Goal: Task Accomplishment & Management: Complete application form

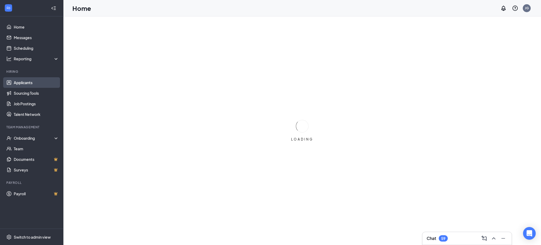
click at [24, 82] on link "Applicants" at bounding box center [36, 82] width 45 height 11
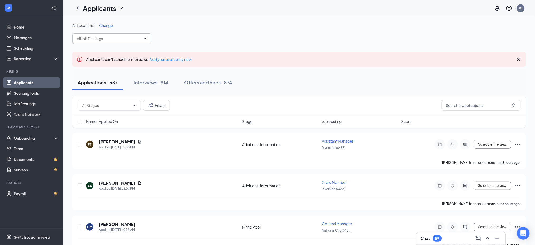
click at [108, 38] on input "text" at bounding box center [109, 39] width 64 height 6
drag, startPoint x: 112, startPoint y: 39, endPoint x: 0, endPoint y: 50, distance: 112.3
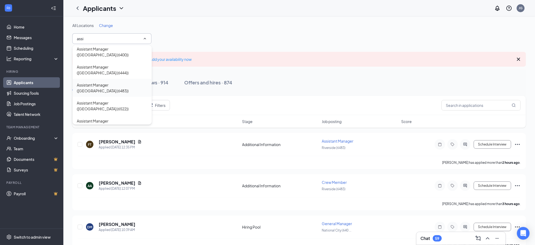
scroll to position [70, 0]
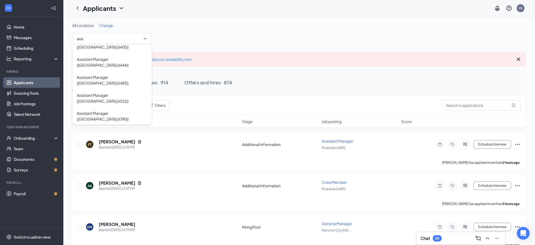
click at [129, 128] on div "Assistant Manager ([PERSON_NAME] (5995))" at bounding box center [112, 134] width 71 height 12
type input "Assistant Manager ([PERSON_NAME] (5995))"
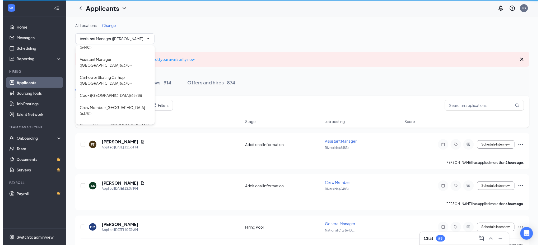
scroll to position [294, 0]
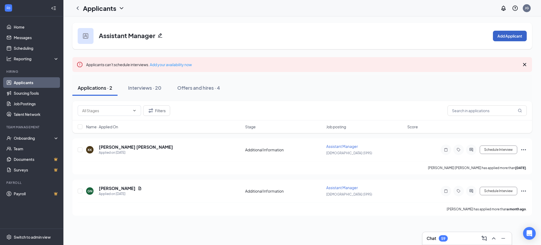
click at [508, 34] on button "Add Applicant" at bounding box center [510, 36] width 34 height 11
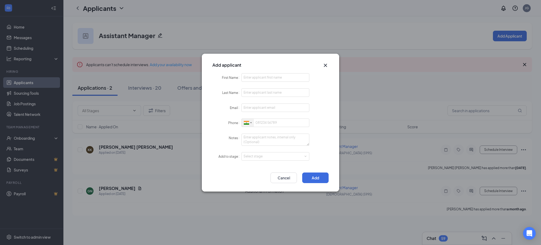
drag, startPoint x: 246, startPoint y: 122, endPoint x: 259, endPoint y: 150, distance: 30.7
click at [246, 122] on div at bounding box center [246, 123] width 5 height 4
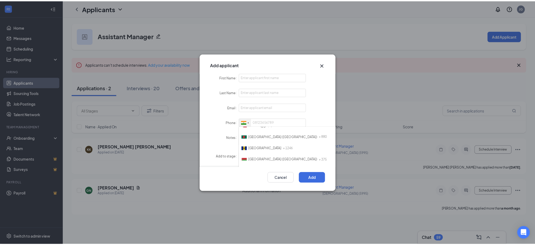
scroll to position [0, 0]
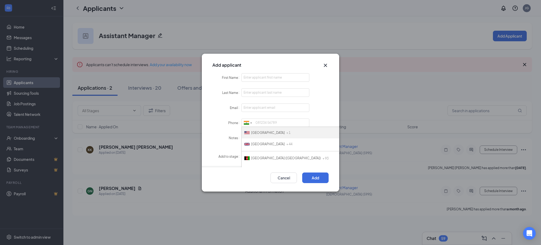
drag, startPoint x: 265, startPoint y: 130, endPoint x: 261, endPoint y: 100, distance: 30.6
click at [265, 130] on span "[GEOGRAPHIC_DATA]" at bounding box center [268, 132] width 34 height 4
click at [258, 75] on input "First Name" at bounding box center [275, 77] width 68 height 8
paste input "HAILEY"
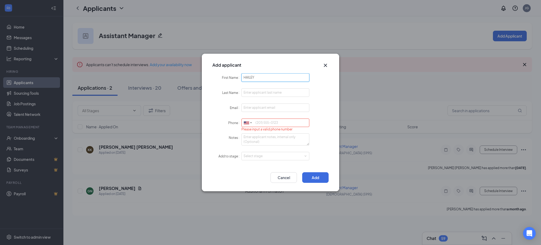
type input "HAILEY"
paste input "DAVILA"
type input "DAVILA"
paste input "davilahailey@yahoo.com"
type input "davilahailey@yahoo.com"
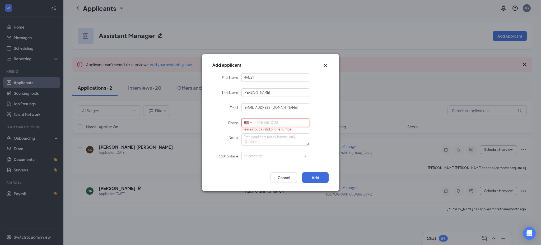
paste input "9517640190"
click at [255, 153] on div "Select stage" at bounding box center [273, 155] width 61 height 5
type input "9517640190"
drag, startPoint x: 257, startPoint y: 161, endPoint x: 278, endPoint y: 172, distance: 23.6
click at [258, 161] on form "First Name HAILEY Last Name DAVILA Email davilahailey@yahoo.com Phone United St…" at bounding box center [270, 120] width 116 height 94
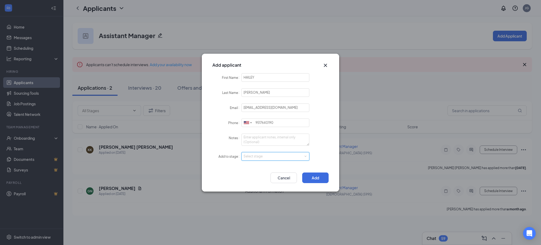
click at [260, 159] on div "Select stage" at bounding box center [275, 156] width 64 height 8
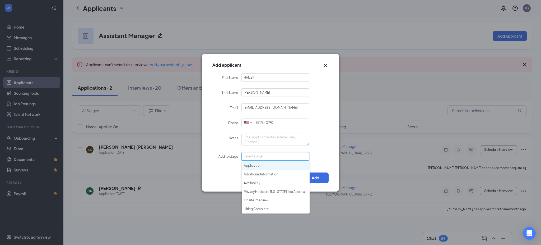
drag, startPoint x: 261, startPoint y: 166, endPoint x: 290, endPoint y: 164, distance: 28.8
click at [262, 165] on li "Application" at bounding box center [276, 165] width 68 height 9
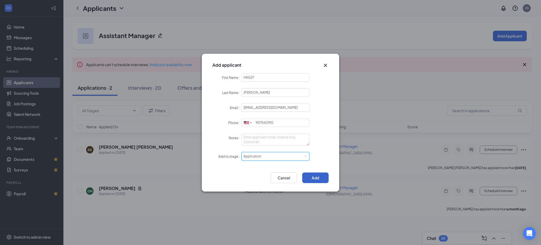
click at [313, 176] on button "Add" at bounding box center [315, 177] width 26 height 11
click at [35, 82] on div "Add applicant First Name HAILEY Last Name DAVILA Email davilahailey@yahoo.com P…" at bounding box center [270, 122] width 541 height 245
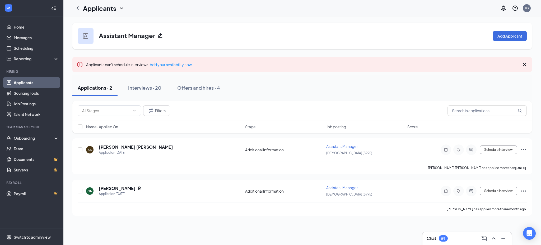
drag, startPoint x: 30, startPoint y: 83, endPoint x: 44, endPoint y: 79, distance: 14.0
click at [30, 83] on link "Applicants" at bounding box center [36, 82] width 45 height 11
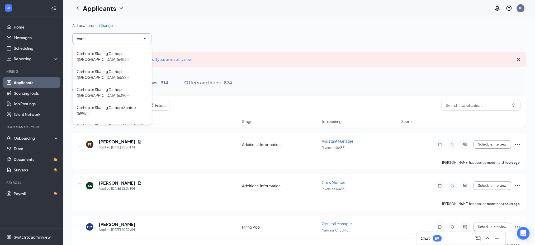
scroll to position [141, 0]
type input "carh"
click at [109, 72] on div "Carhop or Skating Carhop (Santee (5995))" at bounding box center [112, 75] width 71 height 12
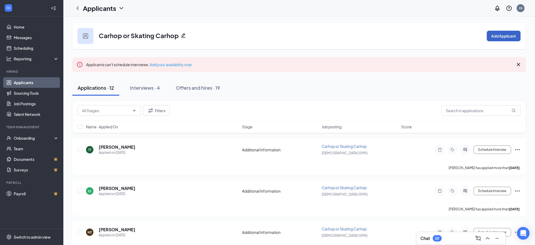
click at [502, 34] on button "Add Applicant" at bounding box center [504, 36] width 34 height 11
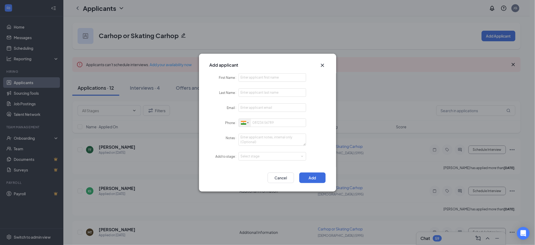
click at [244, 122] on div at bounding box center [243, 123] width 5 height 4
click at [266, 130] on span "[GEOGRAPHIC_DATA]" at bounding box center [265, 132] width 34 height 4
click at [259, 80] on input "First Name" at bounding box center [273, 77] width 68 height 8
paste input "Addison"
type input "Addison"
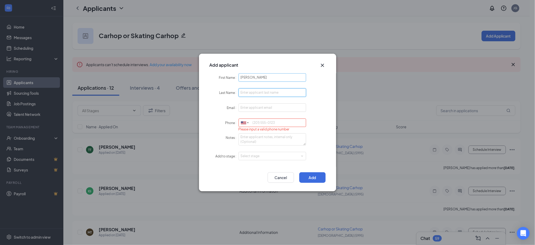
paste input "Gilly"
type input "Gilly"
paste input "addison.gilly07@gmail.com"
type input "addison.gilly07@gmail.com"
paste input "6195992968"
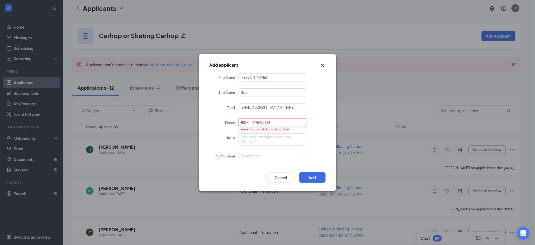
type input "6195992968"
drag, startPoint x: 255, startPoint y: 148, endPoint x: 255, endPoint y: 153, distance: 5.0
click at [255, 150] on form "First Name Addison Last Name Gilly Email addison.gilly07@gmail.com Phone United…" at bounding box center [268, 120] width 116 height 94
click at [255, 154] on div "Select stage" at bounding box center [271, 155] width 61 height 5
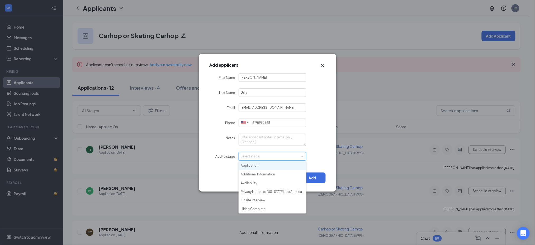
click at [254, 161] on li "Application" at bounding box center [273, 165] width 68 height 9
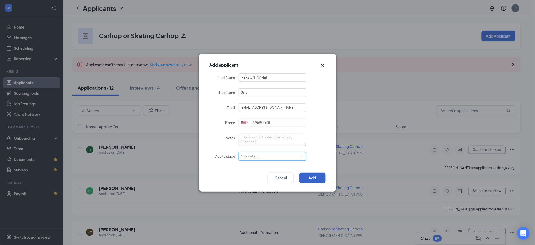
click at [312, 176] on button "Add" at bounding box center [312, 177] width 26 height 11
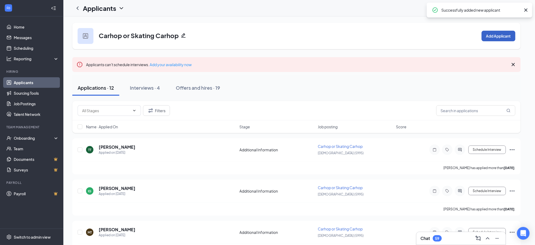
click at [499, 34] on button "Add Applicant" at bounding box center [499, 36] width 34 height 11
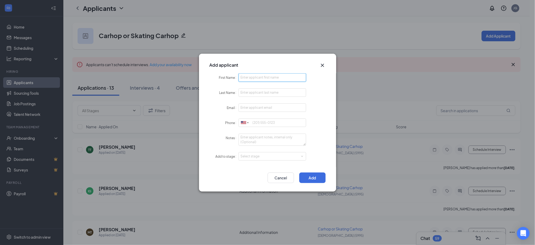
click at [281, 82] on input "First Name" at bounding box center [273, 77] width 68 height 8
paste input "Katie"
type input "Katie"
paste input "Clitherow"
type input "Clitherow"
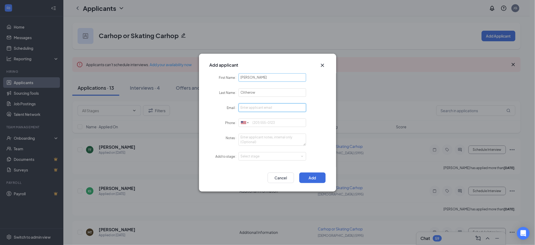
paste input "katie.clitherow11@gmail.com"
type input "katie.clitherow11@gmail.com"
paste input "6197511327"
type input "6197511327"
click at [256, 153] on div "Select stage" at bounding box center [273, 156] width 64 height 8
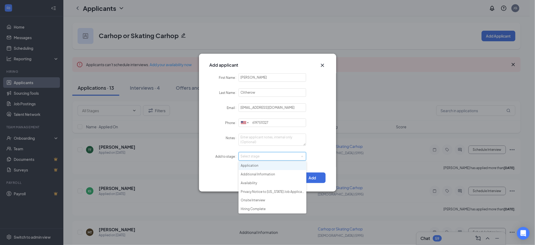
click at [256, 161] on form "First Name Katie Last Name Clitherow Email katie.clitherow11@gmail.com Phone Un…" at bounding box center [268, 120] width 116 height 94
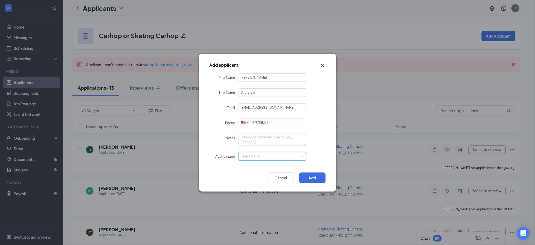
click at [261, 159] on div "Select stage" at bounding box center [273, 156] width 64 height 8
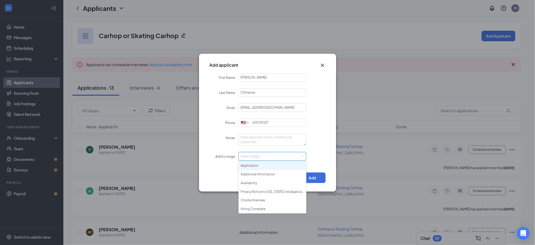
click at [258, 162] on li "Application" at bounding box center [273, 165] width 68 height 9
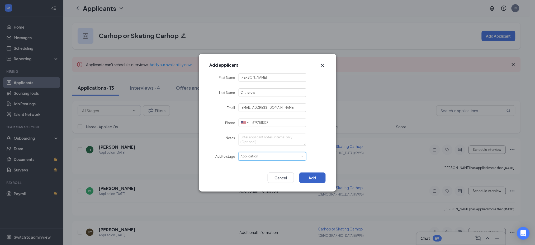
click at [310, 180] on button "Add" at bounding box center [312, 177] width 26 height 11
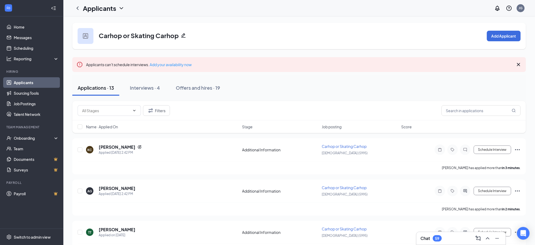
click at [31, 80] on link "Applicants" at bounding box center [36, 82] width 45 height 11
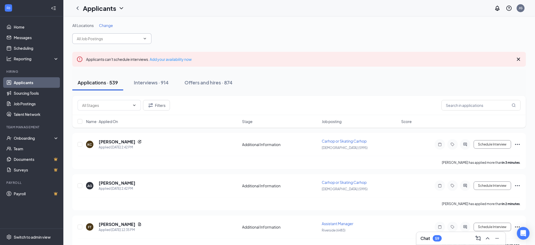
click at [106, 39] on input "text" at bounding box center [109, 39] width 64 height 6
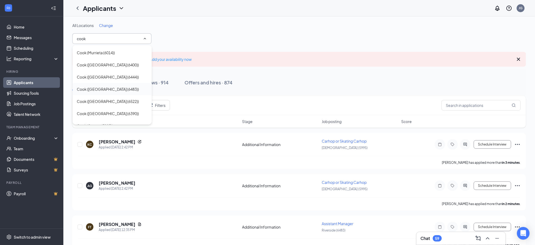
scroll to position [70, 0]
type input "cook"
click at [123, 90] on div "Cook (Santee (5995))" at bounding box center [112, 90] width 71 height 6
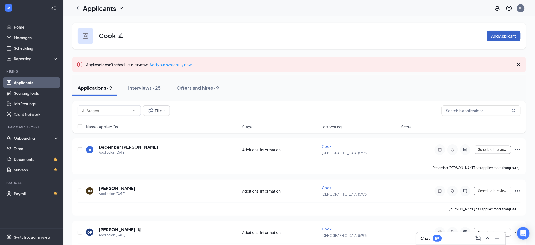
click at [510, 36] on button "Add Applicant" at bounding box center [504, 36] width 34 height 11
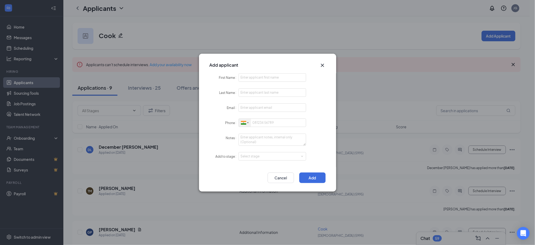
click at [243, 121] on div at bounding box center [243, 123] width 5 height 4
drag, startPoint x: 267, startPoint y: 130, endPoint x: 264, endPoint y: 106, distance: 24.2
click at [266, 130] on span "[GEOGRAPHIC_DATA]" at bounding box center [265, 132] width 34 height 4
click at [264, 78] on input "First Name" at bounding box center [273, 77] width 68 height 8
paste input "Rawan"
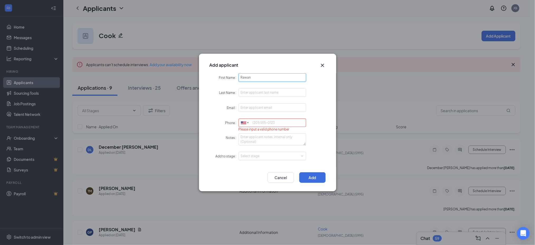
type input "Rawan"
paste input "Jasim"
type input "Jasim"
paste input "rawanj891@gmail.com"
type input "rawanj891@gmail.com"
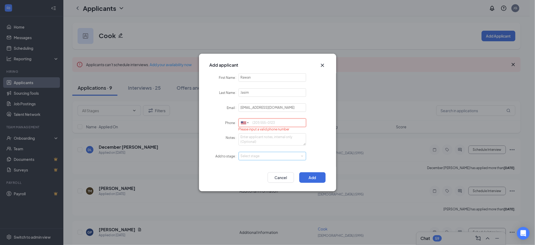
paste input "6198449606"
click at [268, 156] on div "Select stage" at bounding box center [271, 155] width 61 height 5
type input "6198449606"
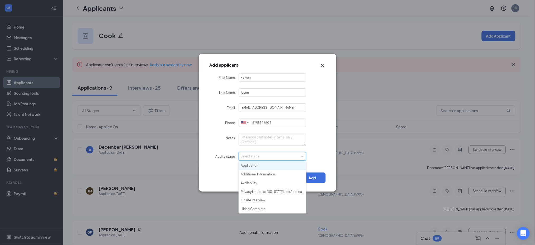
drag, startPoint x: 263, startPoint y: 166, endPoint x: 296, endPoint y: 171, distance: 32.8
click at [263, 166] on li "Application" at bounding box center [273, 165] width 68 height 9
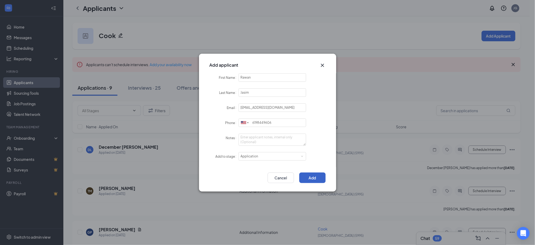
click at [306, 173] on button "Add" at bounding box center [312, 177] width 26 height 11
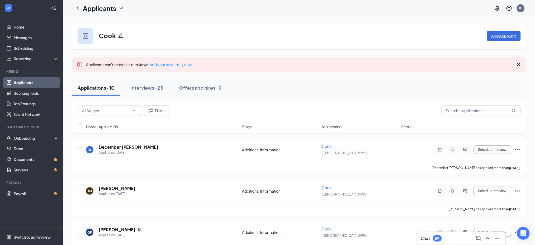
click at [17, 80] on link "Applicants" at bounding box center [36, 82] width 45 height 11
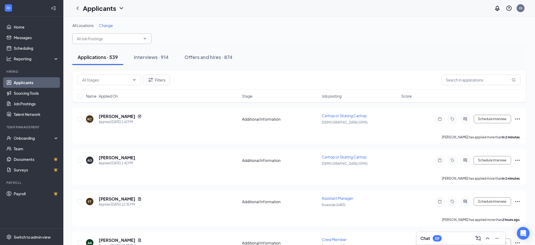
click at [93, 37] on input "text" at bounding box center [109, 39] width 64 height 6
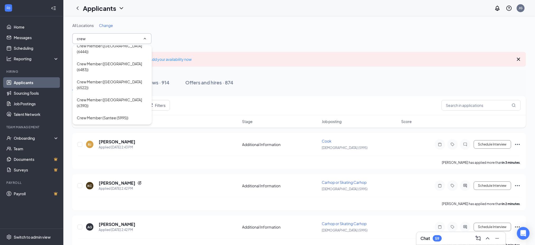
scroll to position [103, 0]
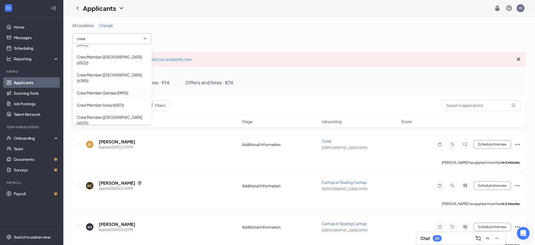
type input "crew"
click at [126, 90] on div "Crew Member (Santee (5995))" at bounding box center [102, 93] width 51 height 6
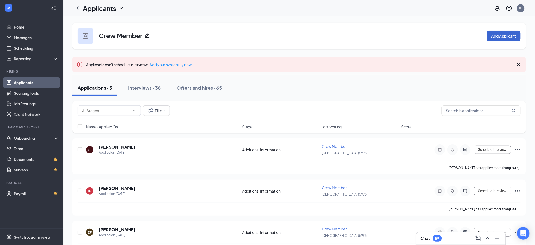
click at [502, 30] on div "Crew Member Add Applicant" at bounding box center [299, 36] width 454 height 26
click at [505, 34] on button "Add Applicant" at bounding box center [504, 36] width 34 height 11
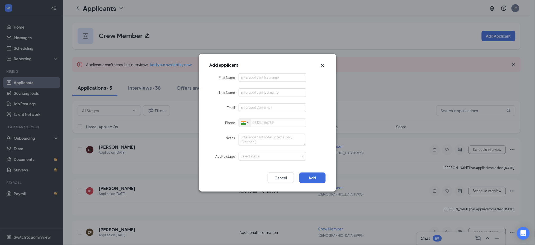
drag, startPoint x: 240, startPoint y: 122, endPoint x: 244, endPoint y: 135, distance: 13.5
click at [240, 122] on div at bounding box center [245, 123] width 12 height 8
drag, startPoint x: 269, startPoint y: 128, endPoint x: 265, endPoint y: 99, distance: 29.5
click at [269, 127] on li "[GEOGRAPHIC_DATA] + 1" at bounding box center [311, 132] width 145 height 11
click at [263, 73] on div "Add applicant" at bounding box center [267, 64] width 137 height 20
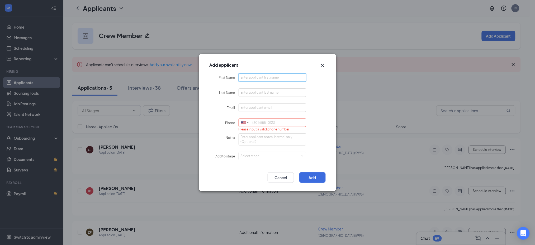
click at [262, 75] on input "First Name" at bounding box center [273, 77] width 68 height 8
paste input "Mirna"
type input "Mirna"
paste input "Sheebo"
type input "Sheebo"
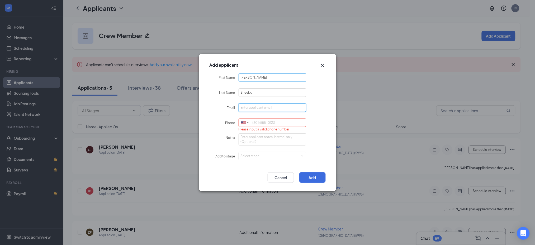
paste input "mirnasheebo6@icloud.com"
type input "mirnasheebo6@icloud.com"
paste input "6197391200"
click at [250, 158] on div "Select stage" at bounding box center [271, 155] width 61 height 5
type input "6197391200"
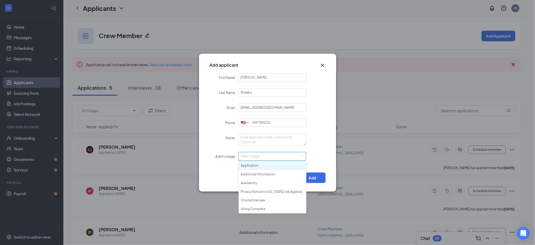
click at [255, 167] on li "Application" at bounding box center [273, 165] width 68 height 9
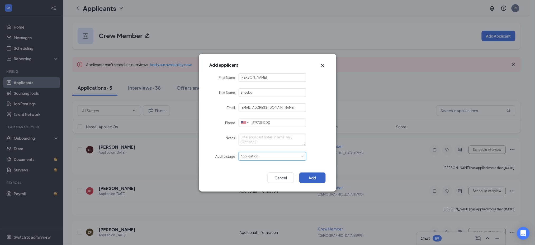
click at [315, 176] on button "Add" at bounding box center [312, 177] width 26 height 11
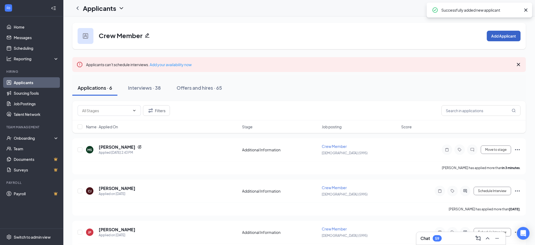
click at [504, 33] on button "Add Applicant" at bounding box center [504, 36] width 34 height 11
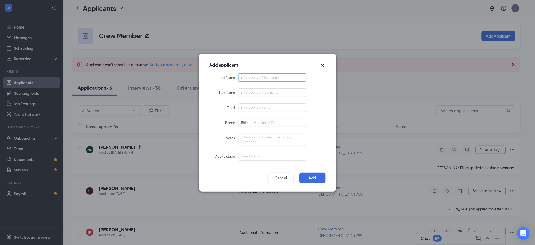
click at [276, 79] on input "First Name" at bounding box center [273, 77] width 68 height 8
paste input "Roger"
type input "Roger"
paste input "Pacheco"
type input "Pacheco"
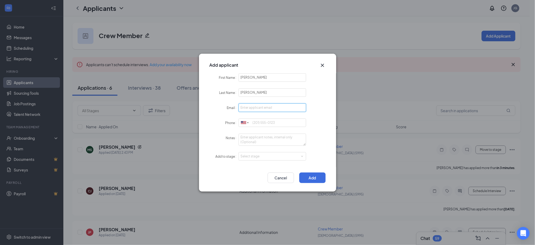
paste input "monsterjammer20@gmail.com"
type input "monsterjammer20@gmail.com"
paste input "6197294221"
type input "6197294221"
click at [250, 159] on div "Select stage" at bounding box center [273, 156] width 64 height 8
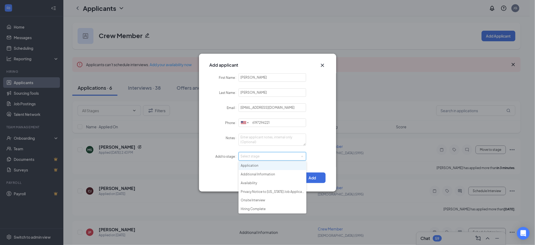
click at [252, 165] on li "Application" at bounding box center [273, 165] width 68 height 9
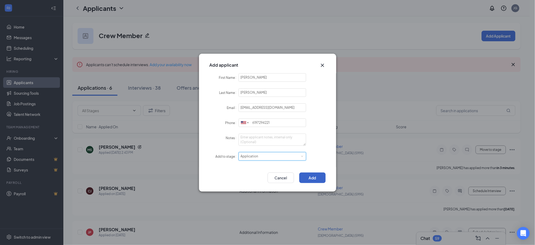
click at [308, 177] on button "Add" at bounding box center [312, 177] width 26 height 11
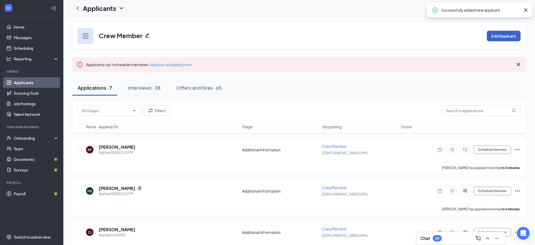
click at [507, 33] on button "Add Applicant" at bounding box center [504, 36] width 34 height 11
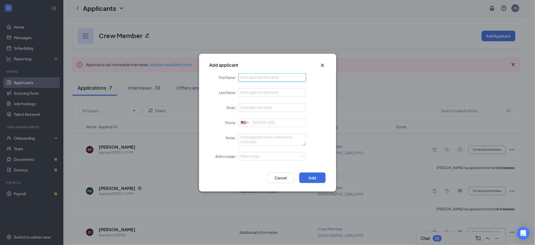
click at [288, 80] on input "First Name" at bounding box center [273, 77] width 68 height 8
paste input "Petros"
type input "Petros"
paste input "Kapetanios"
type input "Kapetanios"
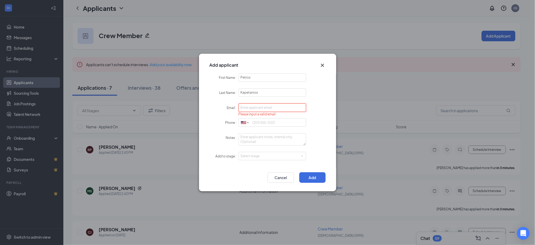
click at [264, 106] on input "Email" at bounding box center [273, 107] width 68 height 8
paste input "kapetaniospetros2@gmail.com"
type input "kapetaniospetros2@gmail.com"
paste input "6195590259"
drag, startPoint x: 259, startPoint y: 153, endPoint x: 256, endPoint y: 169, distance: 16.5
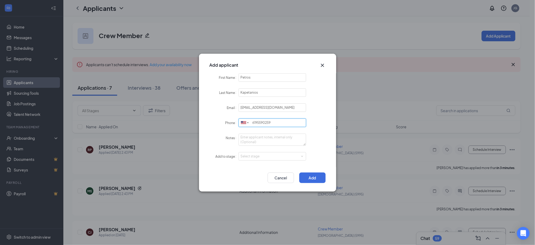
click at [259, 155] on div "Select stage" at bounding box center [271, 155] width 61 height 5
type input "6195590259"
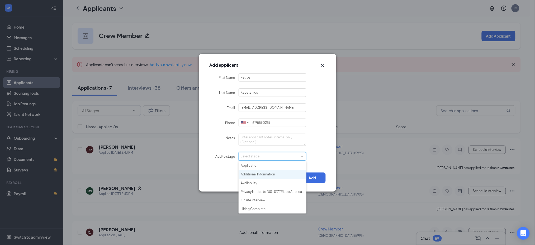
click at [256, 165] on li "Application" at bounding box center [273, 165] width 68 height 9
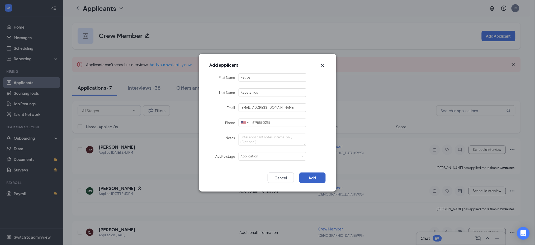
click at [311, 178] on button "Add" at bounding box center [312, 177] width 26 height 11
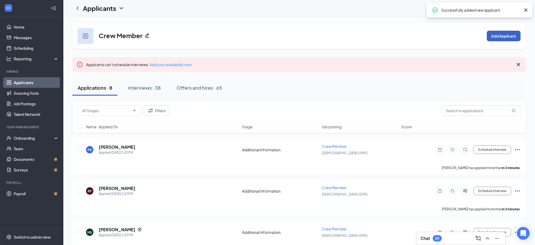
click at [501, 37] on button "Add Applicant" at bounding box center [504, 36] width 34 height 11
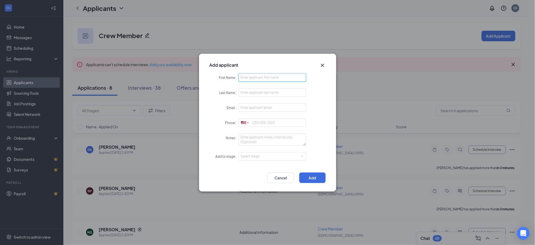
click at [290, 81] on input "First Name" at bounding box center [273, 77] width 68 height 8
paste input "Mickey"
type input "Mickey"
paste input "Flynn"
type input "Flynn"
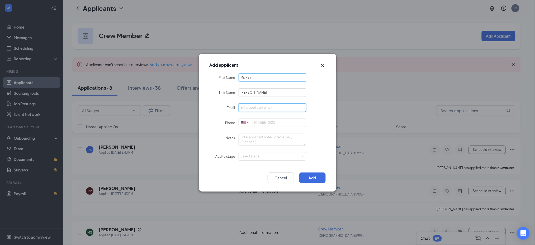
paste input "mickeyflynn16@gmail.com"
type input "mickeyflynn16@gmail.com"
paste input "6198707845"
click at [258, 154] on div "Select stage" at bounding box center [271, 155] width 61 height 5
type input "6198707845"
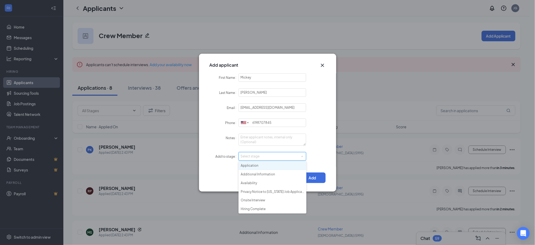
drag, startPoint x: 256, startPoint y: 166, endPoint x: 259, endPoint y: 166, distance: 3.2
click at [257, 166] on li "Application" at bounding box center [273, 165] width 68 height 9
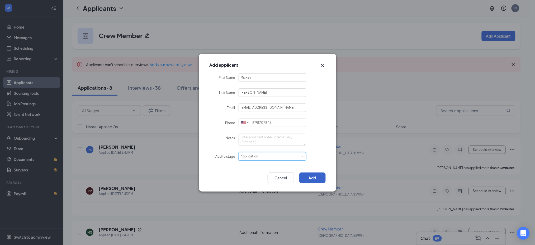
click at [311, 179] on button "Add" at bounding box center [312, 177] width 26 height 11
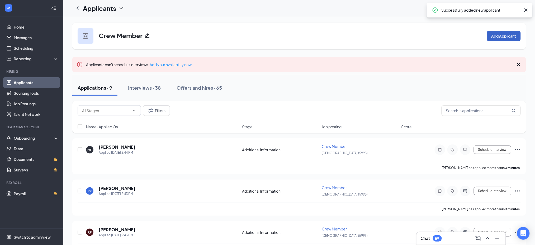
drag, startPoint x: 511, startPoint y: 39, endPoint x: 462, endPoint y: 38, distance: 49.7
click at [511, 38] on button "Add Applicant" at bounding box center [504, 36] width 34 height 11
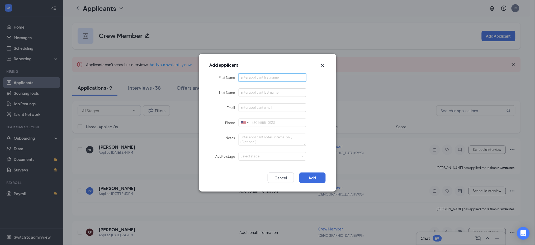
click at [284, 78] on input "First Name" at bounding box center [273, 77] width 68 height 8
paste input "Jacob"
type input "Jacob"
paste input "Haffner"
type input "Haffner"
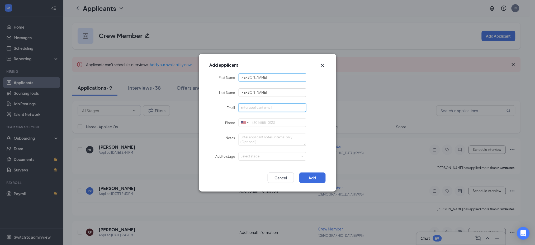
paste input "jacobhaffner414@gmail.com"
type input "jacobhaffner414@gmail.com"
paste input "6194567794"
click at [258, 157] on div "Select stage" at bounding box center [271, 155] width 61 height 5
type input "6194567794"
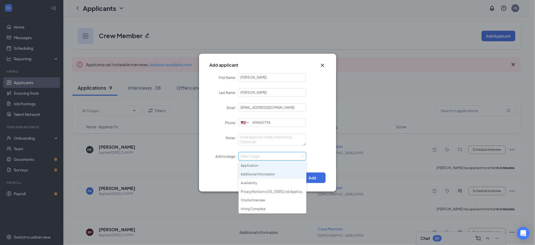
click at [259, 163] on li "Application" at bounding box center [273, 165] width 68 height 9
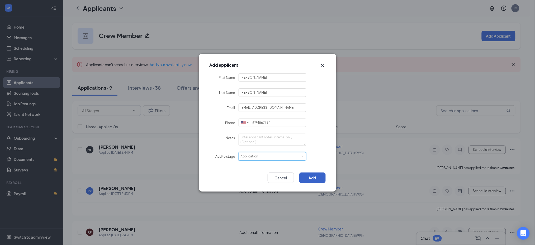
click at [314, 177] on button "Add" at bounding box center [312, 177] width 26 height 11
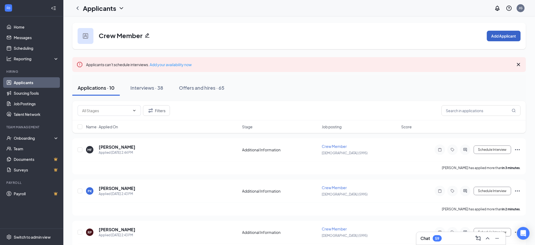
click at [506, 35] on button "Add Applicant" at bounding box center [504, 36] width 34 height 11
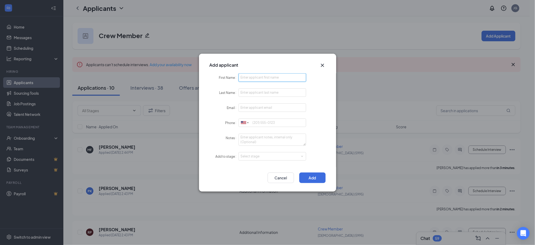
click at [270, 80] on input "First Name" at bounding box center [273, 77] width 68 height 8
paste input "Shyann"
type input "Shyann"
paste input "Barajas"
type input "Barajas"
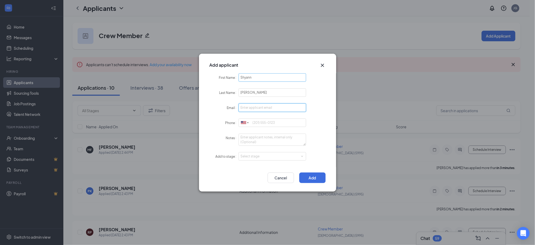
paste input "Shuann.com@gmail.com"
type input "Shuann.com@gmail.com"
paste input "6196229389"
type input "6196229389"
click at [259, 160] on form "First Name Shyann Last Name Barajas Email Shuann.com@gmail.com Phone United Sta…" at bounding box center [268, 120] width 116 height 94
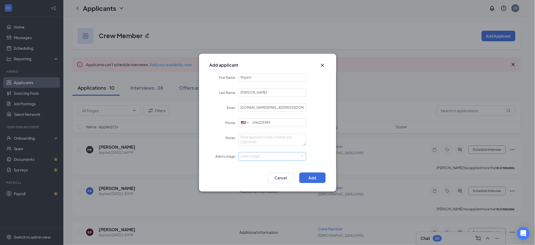
click at [256, 157] on div "Select stage" at bounding box center [271, 155] width 61 height 5
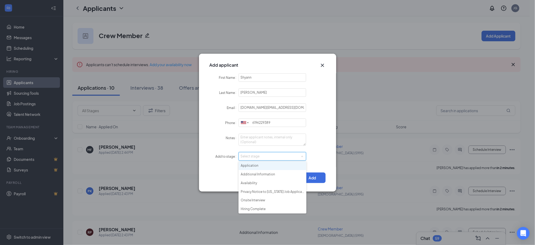
click at [261, 160] on form "First Name Shyann Last Name Barajas Email Shuann.com@gmail.com Phone United Sta…" at bounding box center [268, 120] width 116 height 94
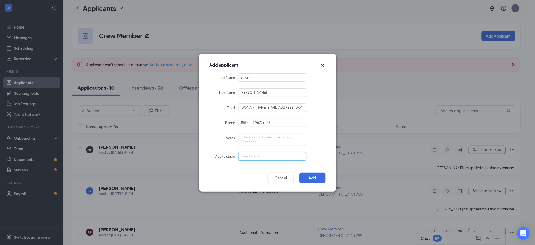
click at [259, 158] on div "Select stage" at bounding box center [273, 156] width 64 height 8
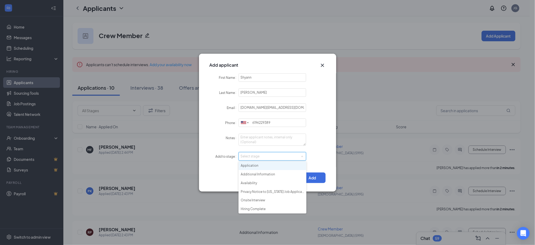
click at [259, 164] on li "Application" at bounding box center [273, 165] width 68 height 9
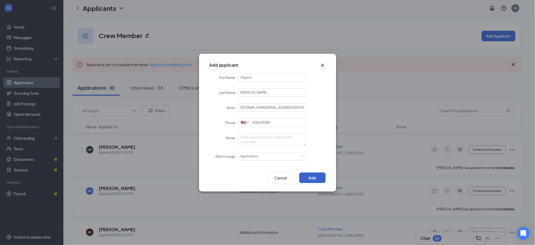
click at [317, 180] on button "Add" at bounding box center [312, 177] width 26 height 11
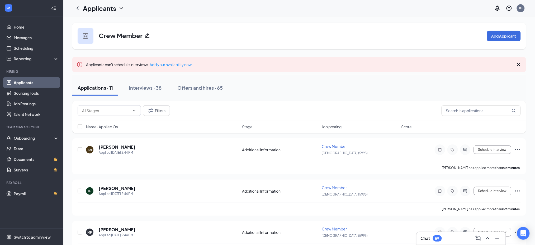
drag, startPoint x: 27, startPoint y: 82, endPoint x: 30, endPoint y: 82, distance: 3.2
click at [27, 82] on link "Applicants" at bounding box center [36, 82] width 45 height 11
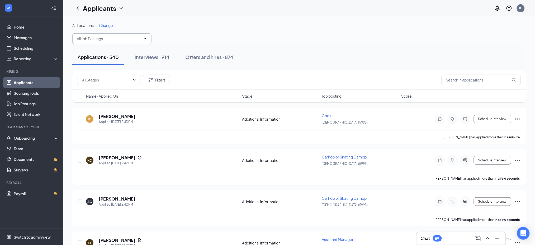
click at [105, 39] on input "text" at bounding box center [109, 39] width 64 height 6
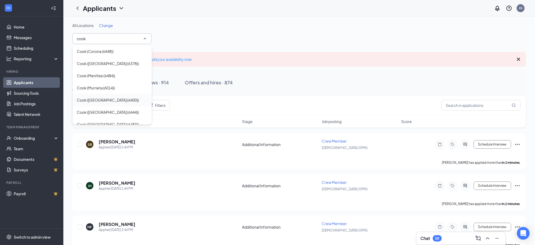
scroll to position [103, 0]
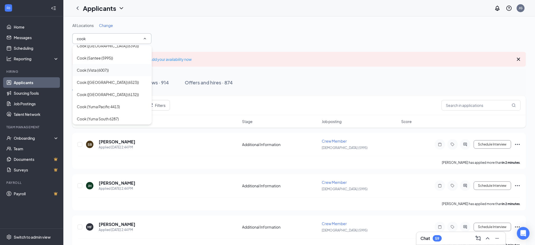
type input "cook"
click at [115, 67] on div "Cook (Vista (6007))" at bounding box center [112, 70] width 71 height 6
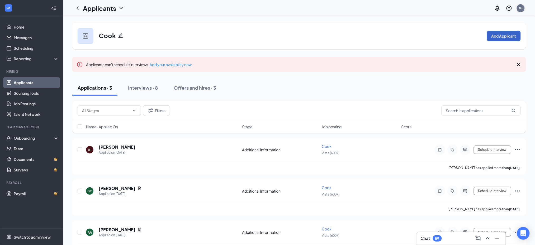
click at [498, 35] on button "Add Applicant" at bounding box center [504, 36] width 34 height 11
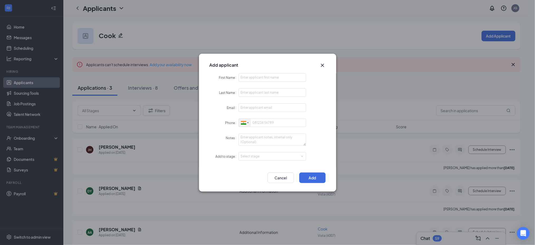
click at [245, 121] on div at bounding box center [243, 123] width 5 height 4
drag, startPoint x: 259, startPoint y: 132, endPoint x: 257, endPoint y: 114, distance: 18.6
click at [258, 132] on li "[GEOGRAPHIC_DATA] + 1" at bounding box center [311, 132] width 145 height 11
click at [259, 76] on input "First Name" at bounding box center [273, 77] width 68 height 8
paste input "Adrian"
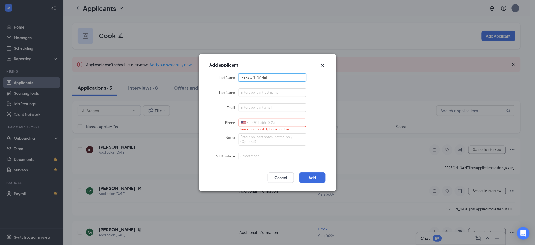
type input "Adrian"
paste input "Oquendo"
type input "Oquendo"
paste input "adrianoquendo120@gmail.com"
type input "adrianoquendo120@gmail.com"
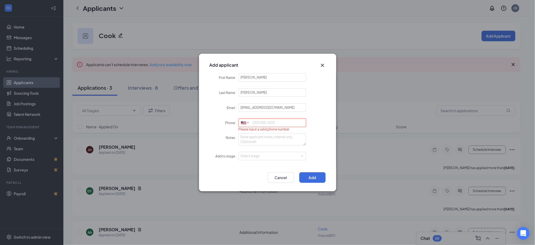
paste input "7605867633"
click at [256, 158] on div "Select stage" at bounding box center [271, 155] width 61 height 5
type input "7605867633"
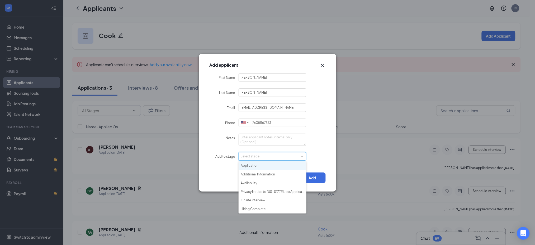
click at [256, 166] on li "Application" at bounding box center [273, 165] width 68 height 9
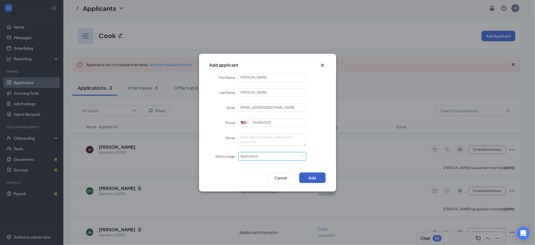
click at [310, 176] on button "Add" at bounding box center [312, 177] width 26 height 11
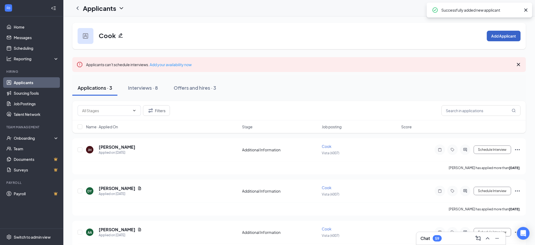
click at [500, 36] on button "Add Applicant" at bounding box center [504, 36] width 34 height 11
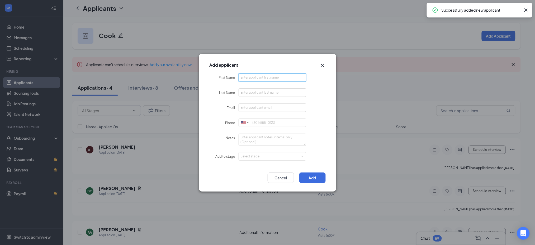
click at [260, 77] on input "First Name" at bounding box center [273, 77] width 68 height 8
paste input "Azucena"
type input "Azucena"
paste input "Barajas"
type input "Barajas"
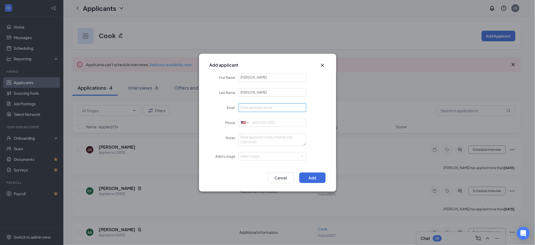
paste input "tuti24beanieboo8@gmail.com"
type input "tuti24beanieboo8@gmail.com"
paste input "7608470408"
click at [257, 154] on div "Select stage" at bounding box center [271, 155] width 61 height 5
type input "7608470408"
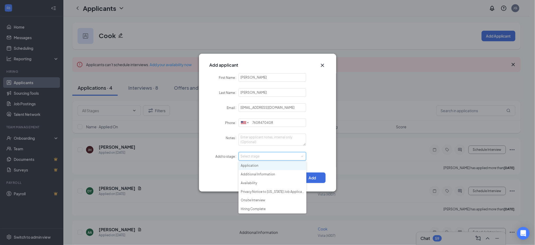
click at [256, 166] on li "Application" at bounding box center [273, 165] width 68 height 9
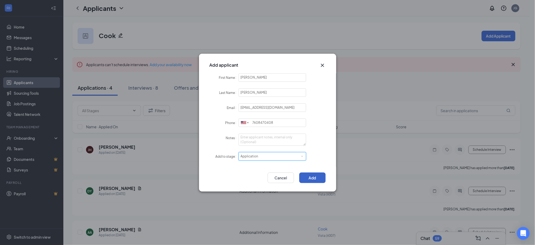
click at [309, 175] on button "Add" at bounding box center [312, 177] width 26 height 11
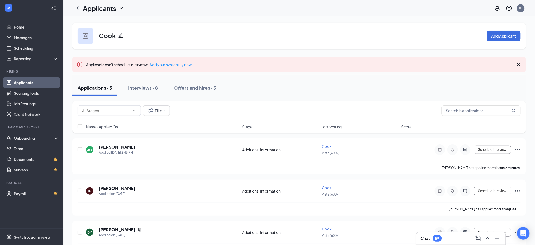
click at [27, 82] on link "Applicants" at bounding box center [36, 82] width 45 height 11
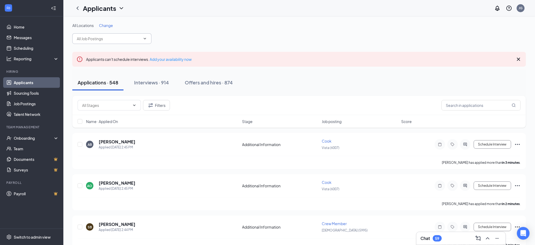
click at [107, 39] on input "text" at bounding box center [109, 39] width 64 height 6
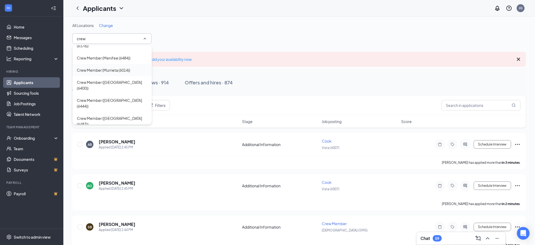
scroll to position [70, 0]
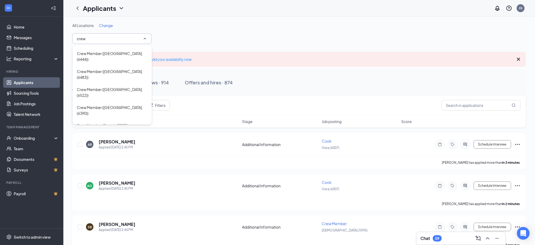
type input "crew"
click at [133, 134] on div "Crew Member (Vista (6007))" at bounding box center [112, 137] width 71 height 6
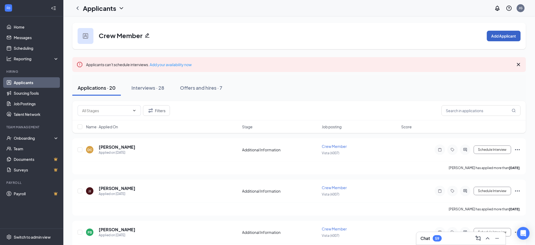
click at [503, 33] on button "Add Applicant" at bounding box center [504, 36] width 34 height 11
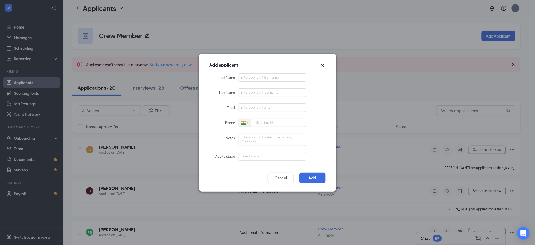
click at [240, 121] on div at bounding box center [245, 123] width 12 height 8
click at [259, 130] on span "[GEOGRAPHIC_DATA]" at bounding box center [265, 132] width 34 height 4
click at [266, 76] on input "First Name" at bounding box center [273, 77] width 68 height 8
paste input "Lamya"
type input "Lamya"
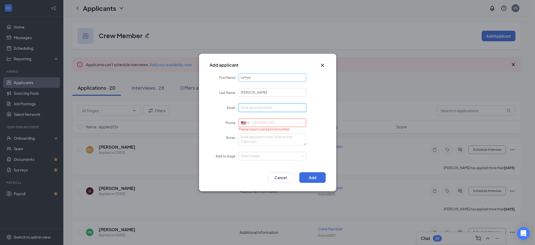
paste input "[EMAIL_ADDRESS][DOMAIN_NAME]"
type input "[EMAIL_ADDRESS][DOMAIN_NAME]"
paste input "4422624495"
type input "4422624495"
drag, startPoint x: 259, startPoint y: 152, endPoint x: 259, endPoint y: 160, distance: 7.9
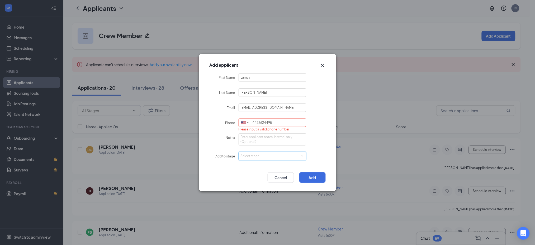
click at [259, 155] on div "Select stage" at bounding box center [273, 156] width 64 height 8
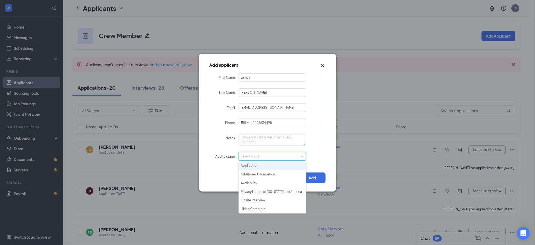
click at [259, 164] on li "Application" at bounding box center [273, 165] width 68 height 9
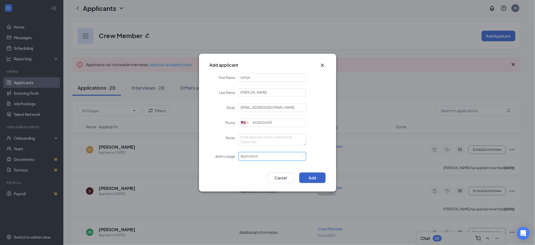
click at [307, 177] on button "Add" at bounding box center [312, 177] width 26 height 11
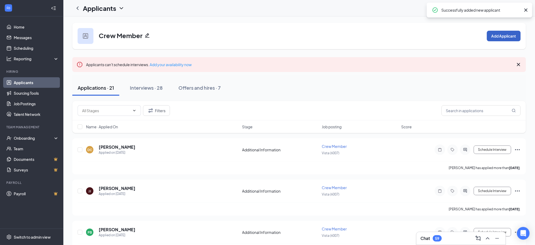
click at [498, 34] on button "Add Applicant" at bounding box center [504, 36] width 34 height 11
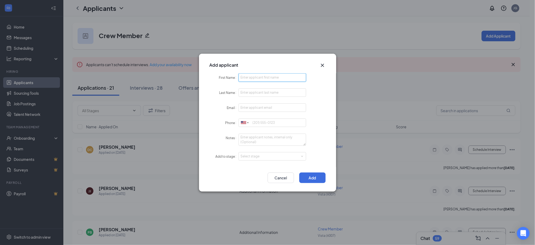
click at [276, 79] on input "First Name" at bounding box center [273, 77] width 68 height 8
paste input "[PERSON_NAME]"
type input "[PERSON_NAME]"
paste input "[PERSON_NAME]"
type input "[PERSON_NAME]"
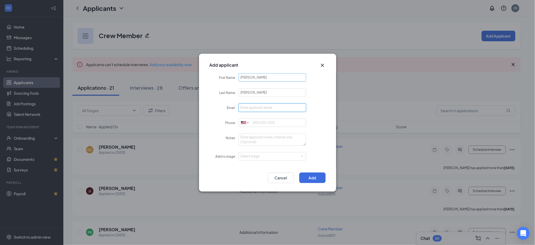
paste input "[EMAIL_ADDRESS][DOMAIN_NAME]"
type input "[EMAIL_ADDRESS][DOMAIN_NAME]"
paste input "6192511774"
type input "6192511774"
click at [257, 160] on form "First Name [PERSON_NAME] Last Name [PERSON_NAME] Email [EMAIL_ADDRESS][DOMAIN_N…" at bounding box center [268, 120] width 116 height 94
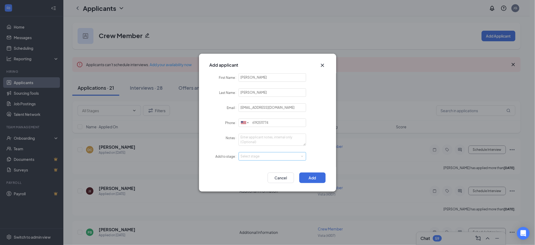
click at [258, 156] on div "Select stage" at bounding box center [271, 155] width 61 height 5
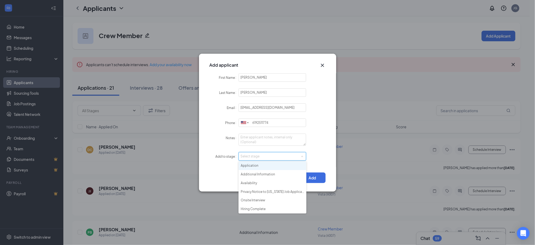
click at [259, 163] on li "Application" at bounding box center [273, 165] width 68 height 9
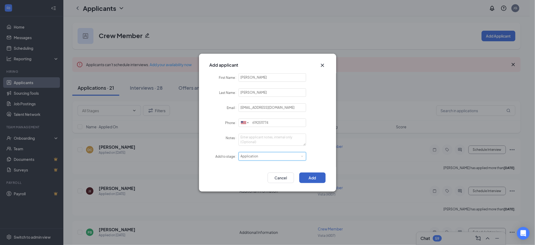
click at [311, 177] on button "Add" at bounding box center [312, 177] width 26 height 11
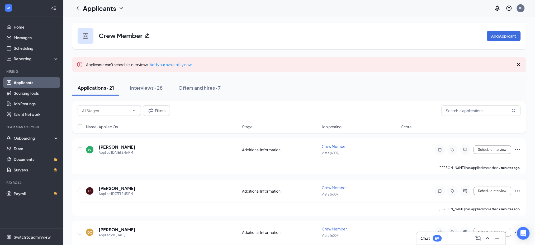
click at [33, 84] on link "Applicants" at bounding box center [36, 82] width 45 height 11
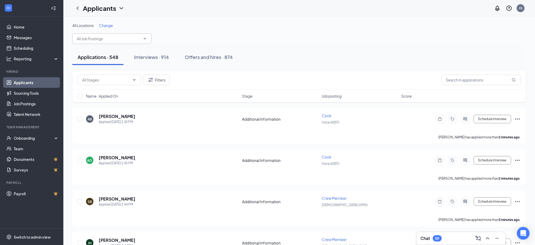
click at [107, 38] on input "text" at bounding box center [109, 39] width 64 height 6
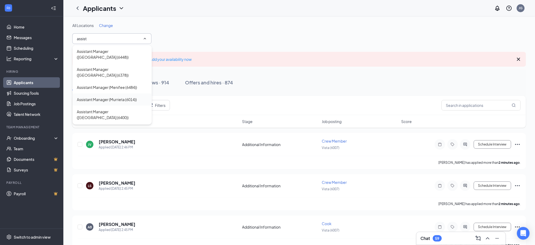
type input "assist"
click at [133, 96] on div "Assistant Manager (Murrieta (6014))" at bounding box center [107, 99] width 60 height 6
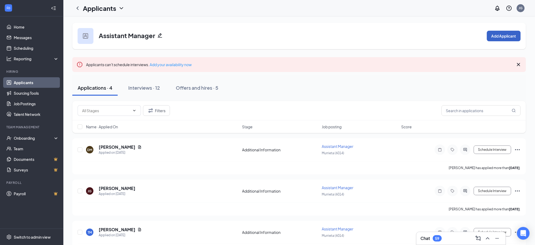
click at [505, 34] on button "Add Applicant" at bounding box center [504, 36] width 34 height 11
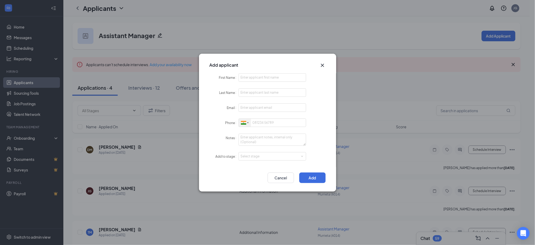
click at [242, 124] on div at bounding box center [243, 123] width 5 height 4
drag, startPoint x: 257, startPoint y: 129, endPoint x: 256, endPoint y: 89, distance: 39.6
click at [257, 130] on span "[GEOGRAPHIC_DATA]" at bounding box center [265, 132] width 34 height 4
click at [256, 77] on input "First Name" at bounding box center [273, 77] width 68 height 8
paste input "Brenden"
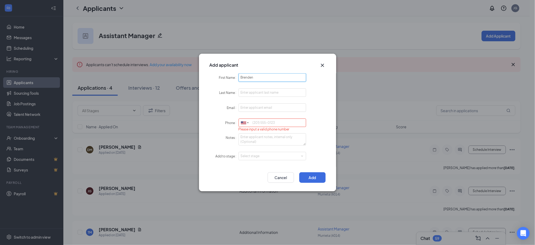
paste input "[PERSON_NAME]"
type input "BrendenSeering"
click at [266, 95] on input "Last Name" at bounding box center [273, 92] width 68 height 8
paste input "[PERSON_NAME]"
type input "[PERSON_NAME]"
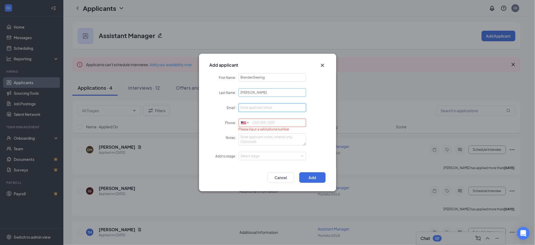
paste input "[EMAIL_ADDRESS][DOMAIN_NAME]"
type input "[EMAIL_ADDRESS][DOMAIN_NAME]"
paste input "9516917806"
type input "9516917806"
click at [274, 78] on input "BrendenSeering" at bounding box center [273, 77] width 68 height 8
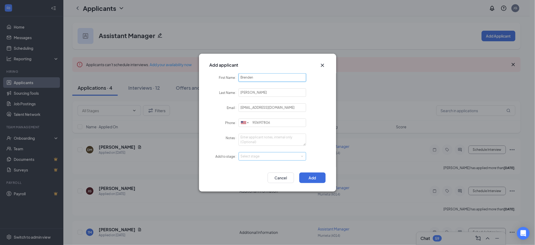
click at [261, 156] on div "Select stage" at bounding box center [271, 155] width 61 height 5
type input "Brenden"
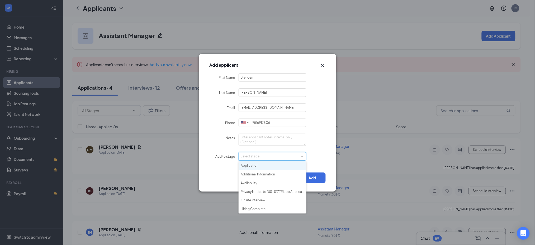
click at [260, 163] on li "Application" at bounding box center [273, 165] width 68 height 9
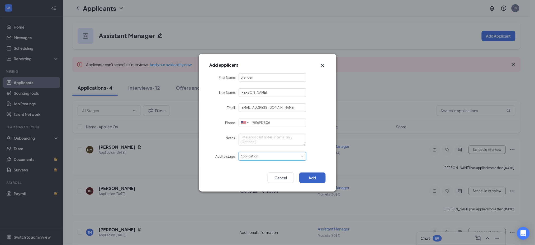
click at [315, 176] on button "Add" at bounding box center [312, 177] width 26 height 11
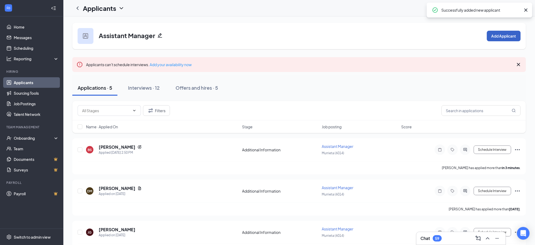
click at [501, 34] on button "Add Applicant" at bounding box center [504, 36] width 34 height 11
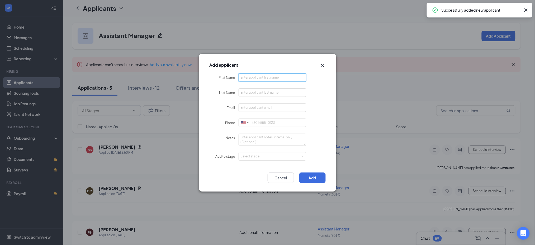
click at [275, 81] on input "First Name" at bounding box center [273, 77] width 68 height 8
paste input "[PERSON_NAME]"
type input "[PERSON_NAME]"
paste input "[PERSON_NAME]"
type input "[PERSON_NAME]"
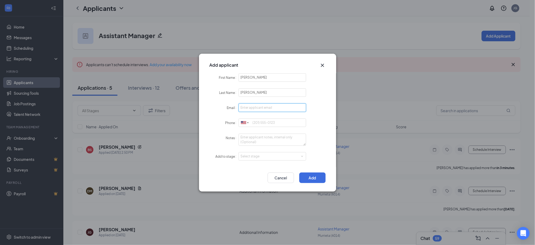
paste input "[EMAIL_ADDRESS][DOMAIN_NAME]"
type input "[EMAIL_ADDRESS][DOMAIN_NAME]"
paste input "9516236579"
click at [256, 156] on div "Select stage" at bounding box center [271, 155] width 61 height 5
type input "9516236579"
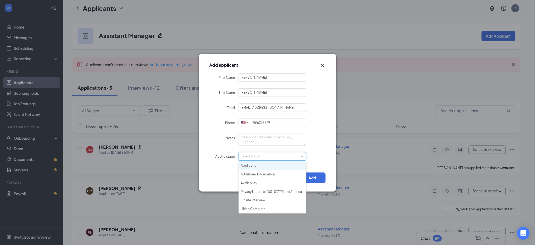
click at [259, 168] on li "Application" at bounding box center [273, 165] width 68 height 9
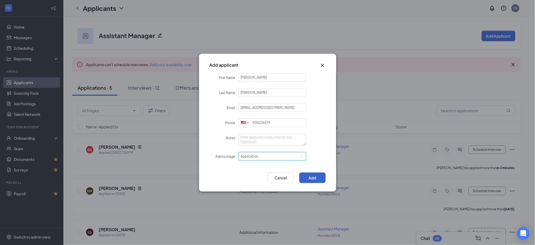
click at [315, 176] on button "Add" at bounding box center [312, 177] width 26 height 11
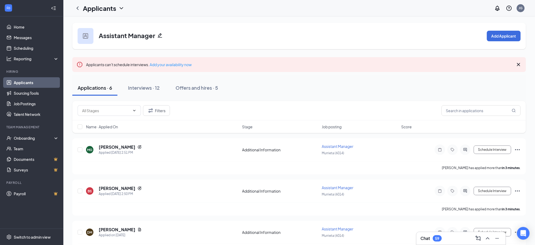
click at [37, 81] on link "Applicants" at bounding box center [36, 82] width 45 height 11
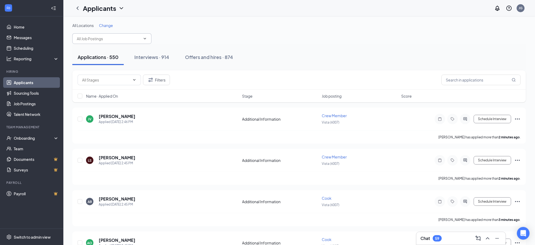
click at [100, 34] on span at bounding box center [111, 38] width 79 height 11
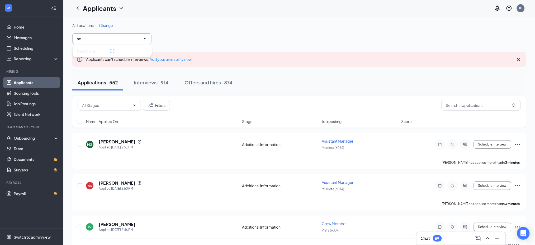
type input "a"
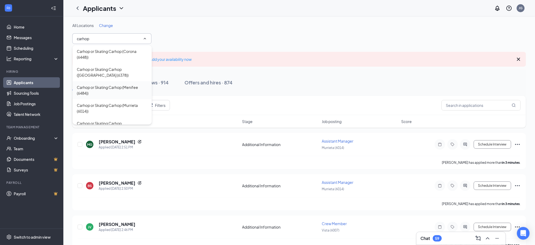
scroll to position [35, 0]
type input "carhop"
click at [106, 73] on div "Carhop or Skating Carhop (Murrieta (6014))" at bounding box center [112, 73] width 71 height 12
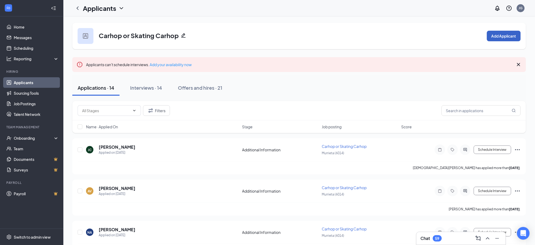
click at [504, 37] on button "Add Applicant" at bounding box center [504, 36] width 34 height 11
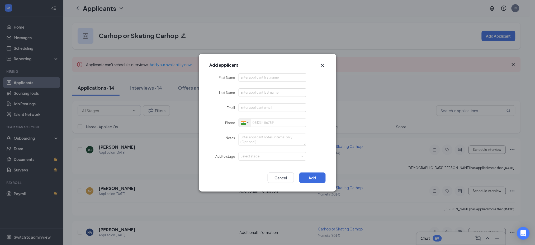
click at [243, 123] on div at bounding box center [243, 123] width 5 height 4
drag, startPoint x: 271, startPoint y: 132, endPoint x: 264, endPoint y: 100, distance: 32.7
click at [284, 132] on span "+ 1" at bounding box center [286, 132] width 4 height 4
click at [263, 78] on input "First Name" at bounding box center [273, 77] width 68 height 8
paste input "Enoch"
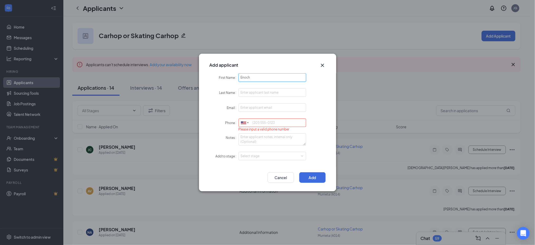
type input "Enoch"
paste input "Asoau"
type input "Asoau"
paste input "[EMAIL_ADDRESS][DOMAIN_NAME]"
type input "[EMAIL_ADDRESS][DOMAIN_NAME]"
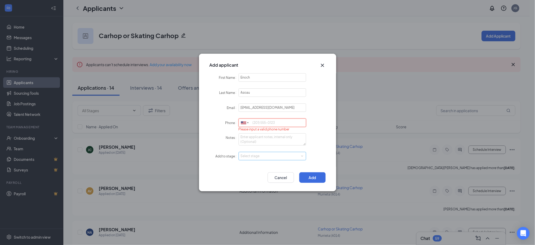
paste input "9099700735"
click at [256, 156] on div "Select stage" at bounding box center [271, 155] width 61 height 5
type input "9099700735"
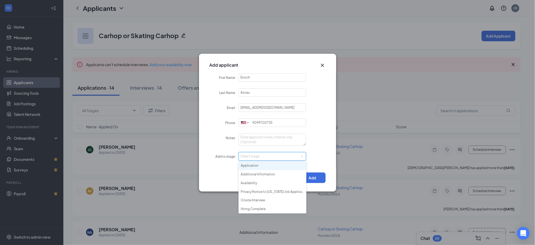
click at [258, 163] on li "Application" at bounding box center [273, 165] width 68 height 9
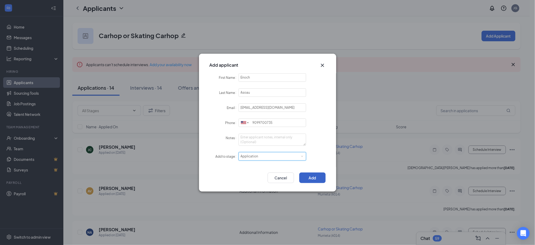
click at [313, 179] on button "Add" at bounding box center [312, 177] width 26 height 11
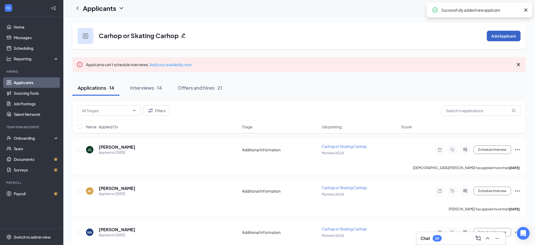
click at [502, 35] on button "Add Applicant" at bounding box center [504, 36] width 34 height 11
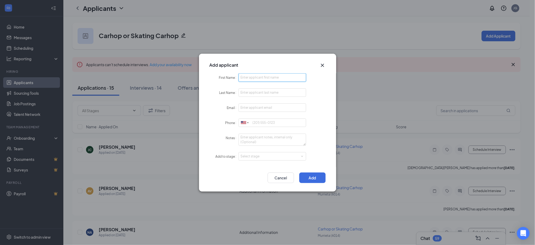
click at [276, 78] on input "First Name" at bounding box center [273, 77] width 68 height 8
paste input "[PERSON_NAME]"
type input "[PERSON_NAME]"
paste input "[PERSON_NAME]"
type input "[PERSON_NAME]"
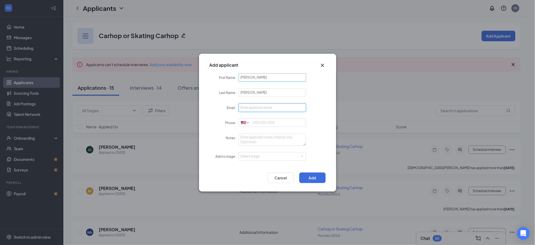
paste input "[EMAIL_ADDRESS][DOMAIN_NAME]"
type input "[EMAIL_ADDRESS][DOMAIN_NAME]"
paste input "9513309791"
click at [263, 157] on div "Select stage" at bounding box center [271, 155] width 61 height 5
type input "9513309791"
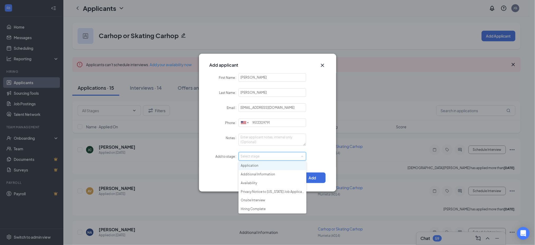
click at [264, 164] on li "Application" at bounding box center [273, 165] width 68 height 9
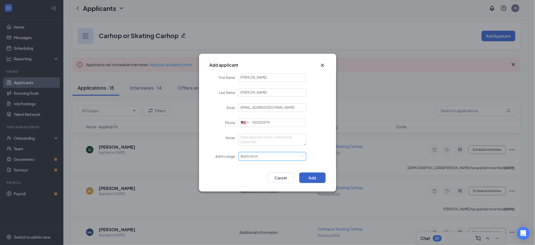
click at [318, 176] on button "Add" at bounding box center [312, 177] width 26 height 11
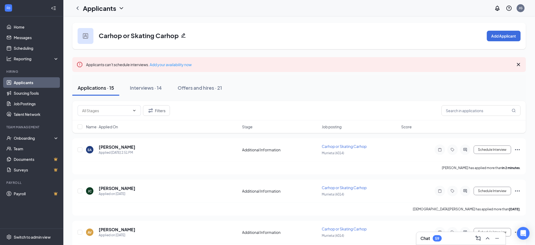
click at [36, 82] on link "Applicants" at bounding box center [36, 82] width 45 height 11
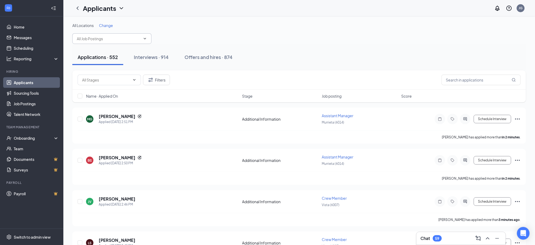
click at [96, 37] on input "text" at bounding box center [109, 39] width 64 height 6
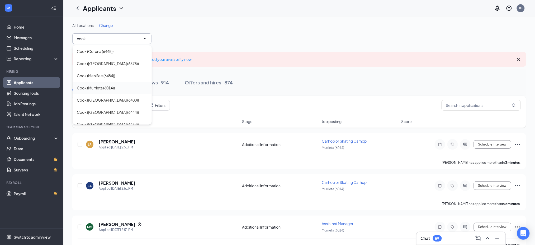
type input "cook"
click at [119, 88] on div "Cook (Murrieta (6014))" at bounding box center [112, 88] width 71 height 6
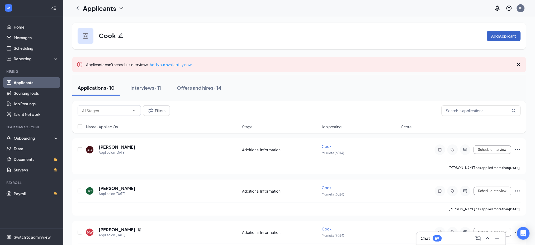
click at [503, 38] on button "Add Applicant" at bounding box center [504, 36] width 34 height 11
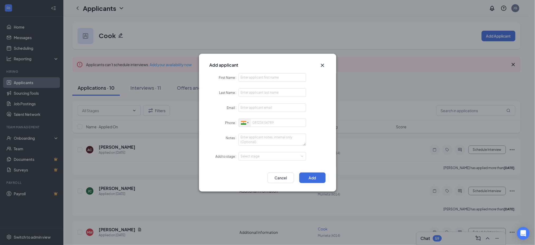
click at [243, 123] on div at bounding box center [243, 123] width 5 height 4
drag, startPoint x: 259, startPoint y: 132, endPoint x: 260, endPoint y: 118, distance: 14.0
click at [260, 131] on span "[GEOGRAPHIC_DATA]" at bounding box center [265, 132] width 34 height 4
click at [257, 77] on input "First Name" at bounding box center [273, 77] width 68 height 8
paste input "[PERSON_NAME]"
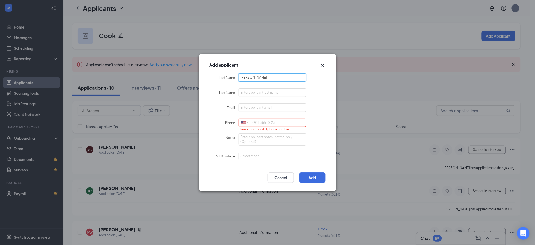
type input "[PERSON_NAME]"
paste input "[PERSON_NAME]"
type input "[PERSON_NAME]"
paste input "[EMAIL_ADDRESS][DOMAIN_NAME]"
type input "[EMAIL_ADDRESS][DOMAIN_NAME]"
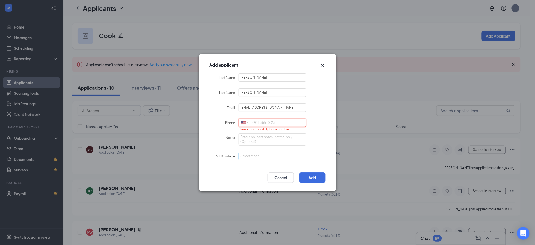
paste input "9099701877"
click at [252, 157] on div "Select stage" at bounding box center [271, 155] width 61 height 5
type input "9099701877"
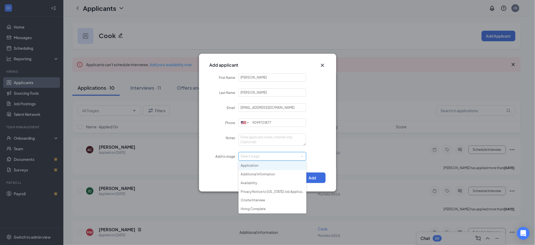
click at [254, 166] on li "Application" at bounding box center [273, 165] width 68 height 9
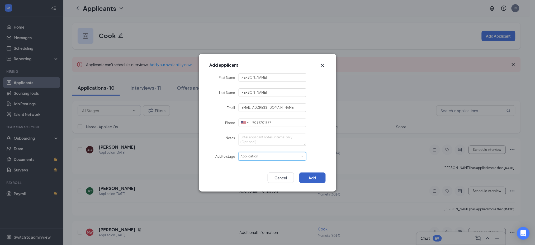
click at [314, 178] on button "Add" at bounding box center [312, 177] width 26 height 11
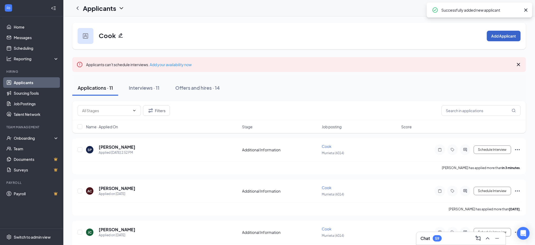
drag, startPoint x: 513, startPoint y: 37, endPoint x: 472, endPoint y: 44, distance: 40.9
click at [512, 37] on button "Add Applicant" at bounding box center [504, 36] width 34 height 11
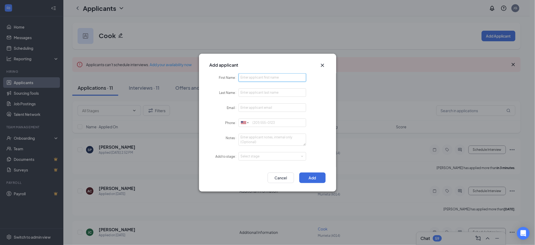
click at [278, 81] on input "First Name" at bounding box center [273, 77] width 68 height 8
paste input "[PERSON_NAME]"
type input "[PERSON_NAME]"
paste input "[DEMOGRAPHIC_DATA]"
type input "[DEMOGRAPHIC_DATA]"
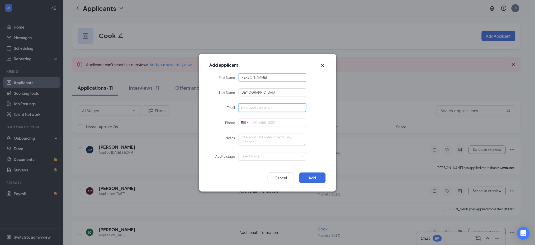
paste input "[EMAIL_ADDRESS][DOMAIN_NAME]"
type input "[EMAIL_ADDRESS][DOMAIN_NAME]"
paste input "4424001126"
click at [255, 155] on div "Select stage" at bounding box center [271, 155] width 61 height 5
type input "4424001126"
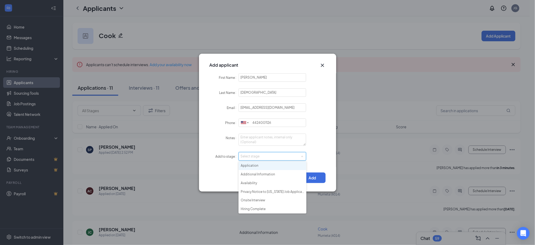
click at [259, 165] on li "Application" at bounding box center [273, 165] width 68 height 9
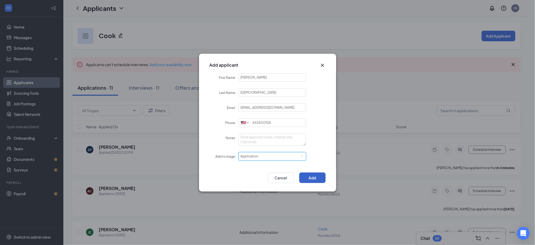
click at [310, 176] on button "Add" at bounding box center [312, 177] width 26 height 11
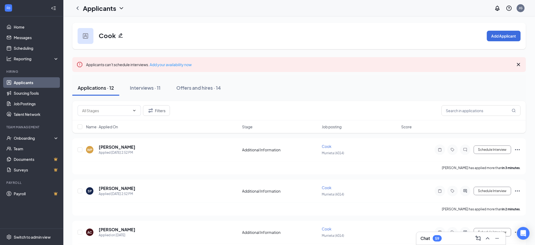
click at [27, 81] on link "Applicants" at bounding box center [36, 82] width 45 height 11
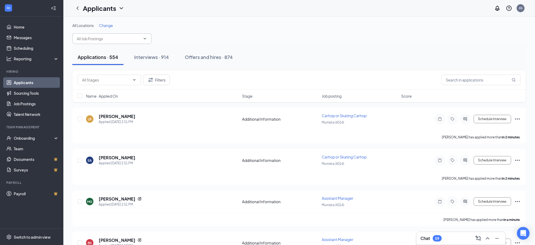
click at [99, 40] on input "text" at bounding box center [109, 39] width 64 height 6
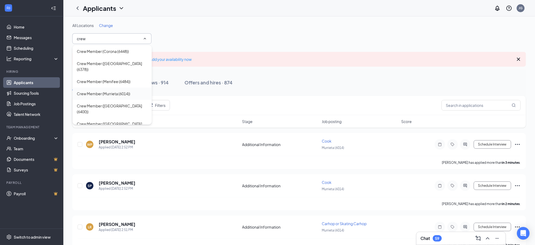
type input "crew"
click at [128, 91] on div "Crew Member (Murrieta (6014))" at bounding box center [103, 94] width 53 height 6
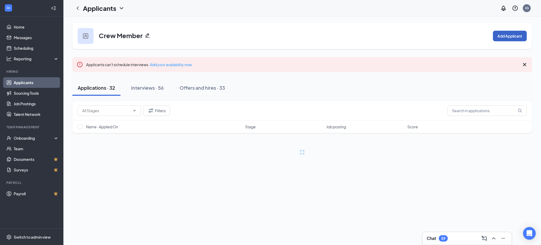
click at [507, 37] on button "Add Applicant" at bounding box center [510, 36] width 34 height 11
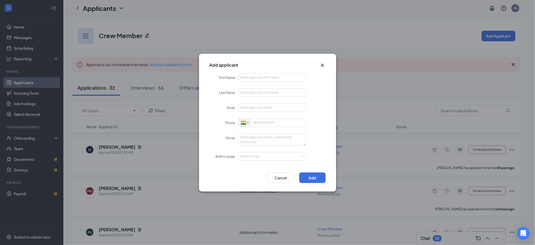
drag, startPoint x: 245, startPoint y: 124, endPoint x: 245, endPoint y: 149, distance: 24.8
click at [245, 124] on div at bounding box center [245, 123] width 12 height 8
click at [260, 131] on span "[GEOGRAPHIC_DATA]" at bounding box center [265, 132] width 34 height 4
click at [255, 78] on input "First Name" at bounding box center [273, 77] width 68 height 8
paste input "[PERSON_NAME]"
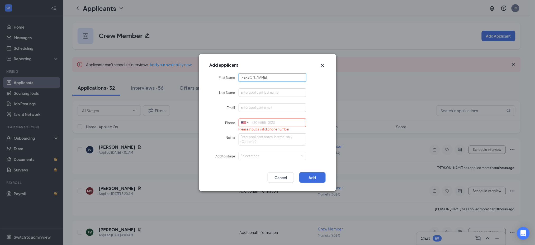
type input "[PERSON_NAME]"
paste input "[PERSON_NAME]"
type input "[PERSON_NAME]"
paste input "[EMAIL_ADDRESS][DOMAIN_NAME]"
type input "[EMAIL_ADDRESS][DOMAIN_NAME]"
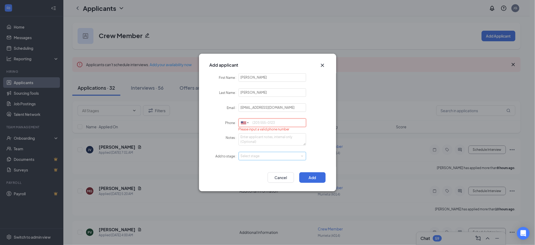
paste input "9094496765"
click at [253, 155] on div "Select stage" at bounding box center [271, 155] width 61 height 5
type input "9094496765"
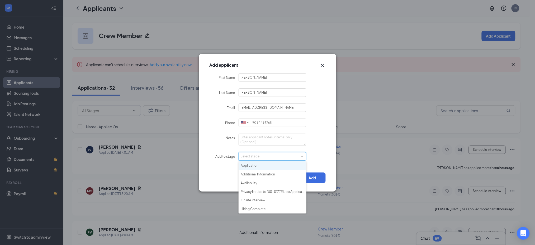
click at [256, 163] on li "Application" at bounding box center [273, 165] width 68 height 9
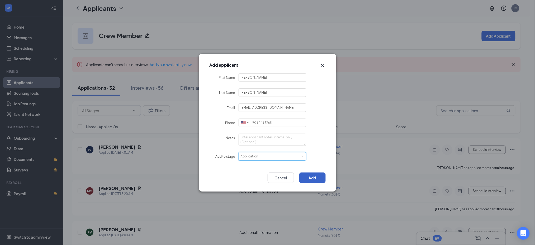
click at [313, 176] on button "Add" at bounding box center [312, 177] width 26 height 11
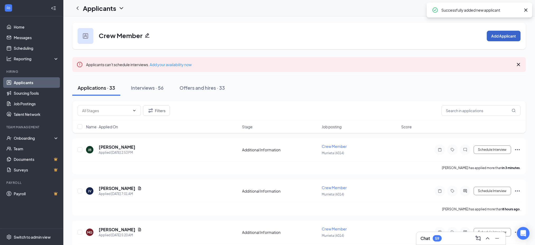
click at [509, 37] on button "Add Applicant" at bounding box center [504, 36] width 34 height 11
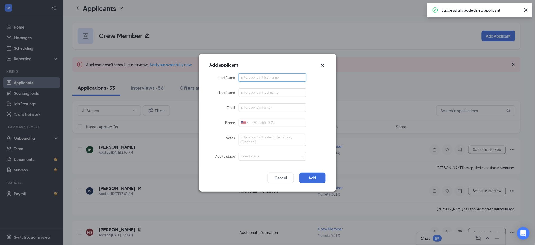
click at [273, 77] on input "First Name" at bounding box center [273, 77] width 68 height 8
paste input "[DEMOGRAPHIC_DATA]"
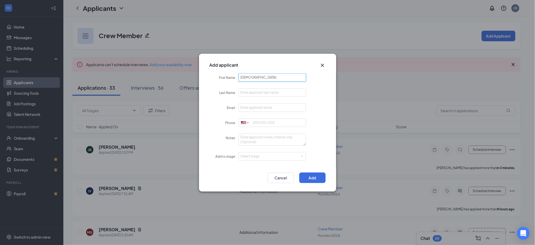
type input "[DEMOGRAPHIC_DATA]"
paste input "[PERSON_NAME]"
type input "[PERSON_NAME]"
paste input "[EMAIL_ADDRESS][PERSON_NAME][DOMAIN_NAME]"
type input "[EMAIL_ADDRESS][PERSON_NAME][DOMAIN_NAME]"
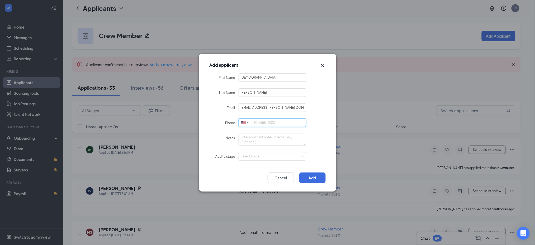
paste input "9518347520"
type input "9518347520"
click at [258, 155] on form "First Name Ezekiel Last Name [PERSON_NAME] Email [EMAIL_ADDRESS][PERSON_NAME][D…" at bounding box center [268, 120] width 116 height 94
click at [258, 158] on div "Select stage" at bounding box center [271, 155] width 61 height 5
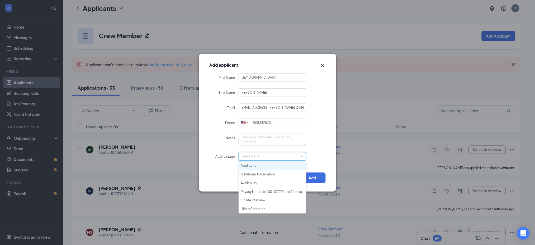
click at [261, 165] on li "Application" at bounding box center [273, 165] width 68 height 9
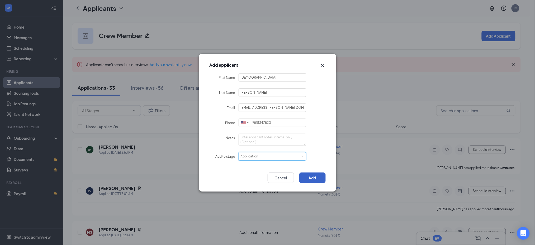
click at [317, 175] on button "Add" at bounding box center [312, 177] width 26 height 11
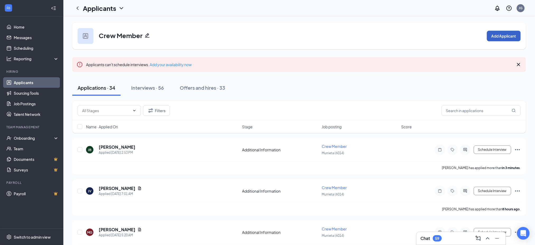
click at [499, 40] on button "Add Applicant" at bounding box center [504, 36] width 34 height 11
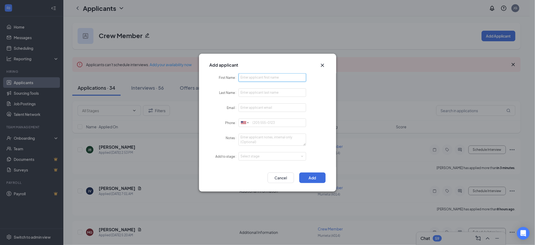
click at [278, 79] on input "First Name" at bounding box center [273, 77] width 68 height 8
paste input "[PERSON_NAME]"
type input "[PERSON_NAME]"
paste input "[PERSON_NAME]"
type input "[PERSON_NAME]"
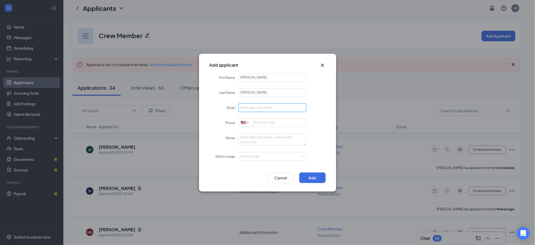
paste input "[EMAIL_ADDRESS][DOMAIN_NAME]"
type input "[EMAIL_ADDRESS][DOMAIN_NAME]"
paste input "9514599690"
drag, startPoint x: 262, startPoint y: 153, endPoint x: 254, endPoint y: 163, distance: 13.2
click at [260, 154] on div "Select stage" at bounding box center [271, 155] width 61 height 5
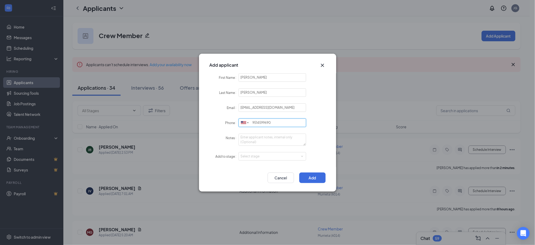
type input "9514599690"
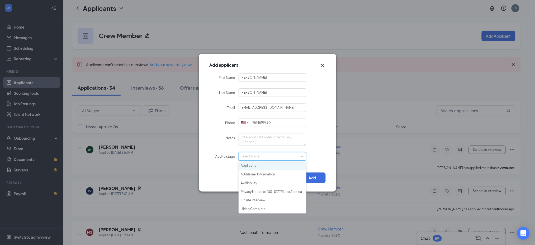
click at [254, 165] on li "Application" at bounding box center [273, 165] width 68 height 9
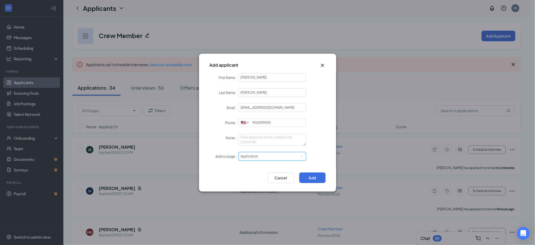
click at [313, 171] on div "Add Cancel" at bounding box center [267, 179] width 137 height 24
click at [317, 177] on button "Add" at bounding box center [312, 177] width 26 height 11
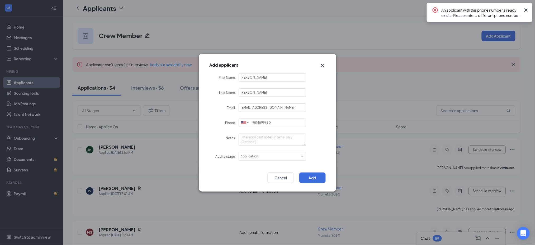
click at [37, 83] on div "Add applicant First Name [PERSON_NAME] Last Name [PERSON_NAME] Email [EMAIL_ADD…" at bounding box center [267, 122] width 535 height 245
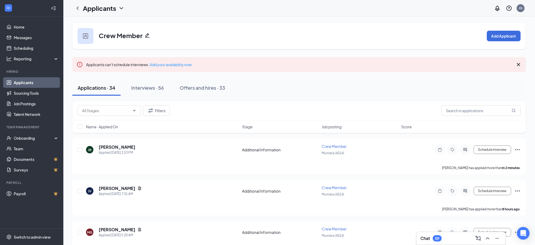
click at [36, 81] on link "Applicants" at bounding box center [36, 82] width 45 height 11
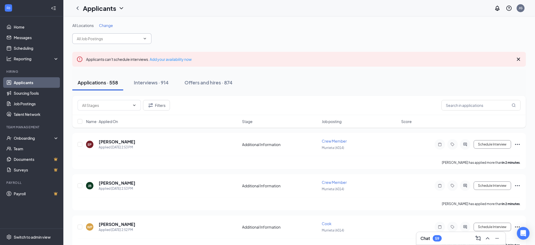
click at [96, 40] on input "text" at bounding box center [109, 39] width 64 height 6
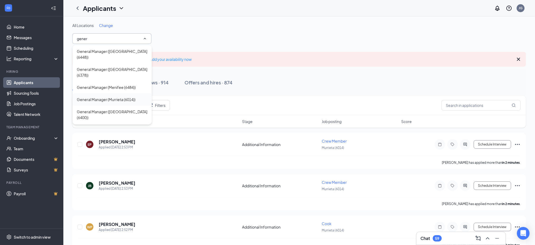
type input "gener"
click at [126, 96] on div "General Manager (Murrieta (6014))" at bounding box center [106, 99] width 59 height 6
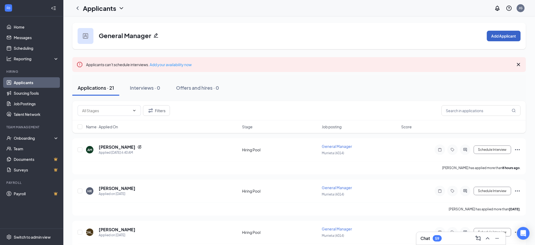
click at [496, 32] on button "Add Applicant" at bounding box center [504, 36] width 34 height 11
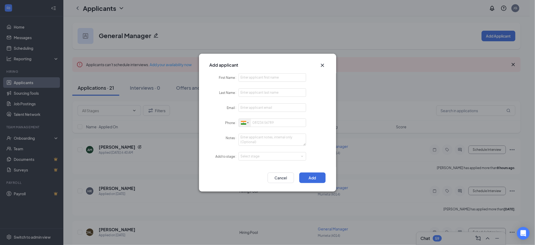
click at [240, 124] on div at bounding box center [245, 123] width 12 height 8
click at [268, 129] on li "[GEOGRAPHIC_DATA] + 1" at bounding box center [311, 132] width 145 height 11
click at [265, 78] on input "First Name" at bounding box center [273, 77] width 68 height 8
paste input "Rodel"
type input "Rodel"
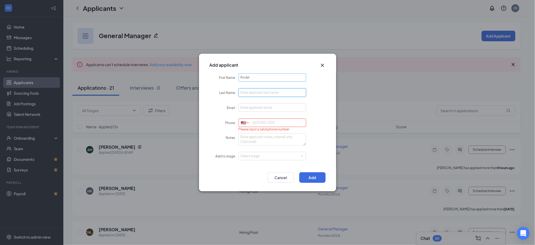
paste input "Sulangi"
type input "Sulangi"
paste input "6192656717"
click at [261, 158] on div "Select stage" at bounding box center [271, 155] width 61 height 5
type input "6192656717"
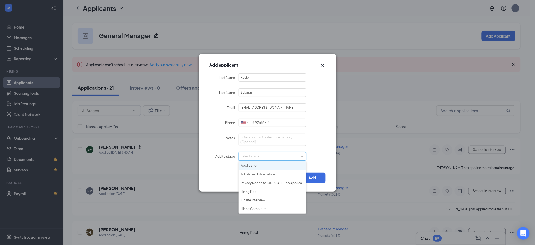
click at [265, 165] on li "Application" at bounding box center [273, 165] width 68 height 9
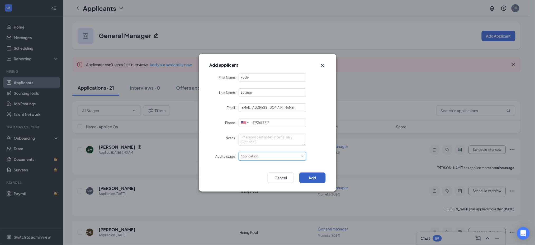
click at [315, 180] on button "Add" at bounding box center [312, 177] width 26 height 11
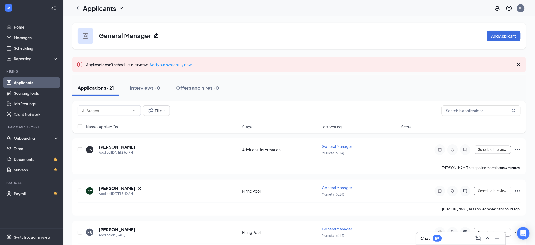
click at [34, 81] on link "Applicants" at bounding box center [36, 82] width 45 height 11
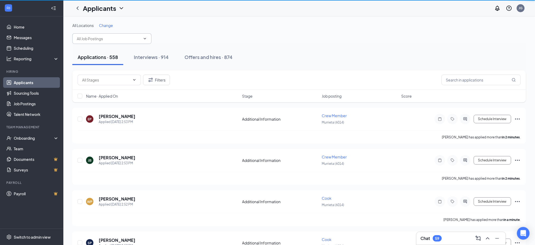
click at [113, 37] on input "text" at bounding box center [109, 39] width 64 height 6
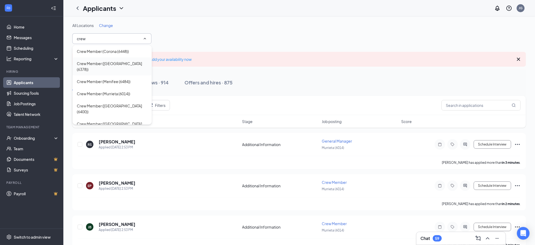
type input "crew"
click at [123, 63] on div "Crew Member ([GEOGRAPHIC_DATA] (6378))" at bounding box center [112, 66] width 71 height 12
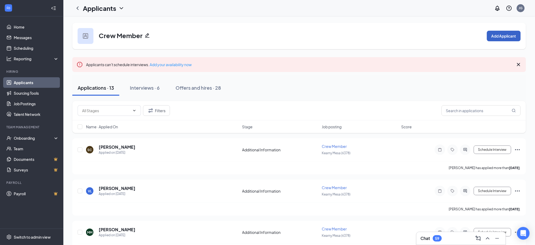
click at [500, 37] on button "Add Applicant" at bounding box center [504, 36] width 34 height 11
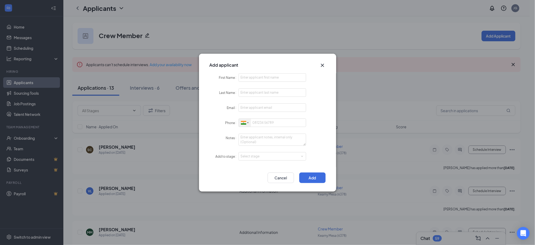
click at [243, 122] on div at bounding box center [243, 123] width 5 height 4
click at [265, 128] on li "[GEOGRAPHIC_DATA] + 1" at bounding box center [311, 132] width 145 height 11
click at [264, 75] on input "First Name" at bounding box center [273, 77] width 68 height 8
paste input "Donavin"
type input "Donavin"
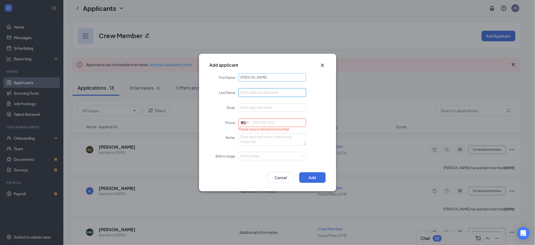
paste input "Cantwell"
type input "Cantwell"
paste input "dragon.dj2006@gmail.com"
type input "dragon.dj2006@gmail.com"
paste input "8322635835"
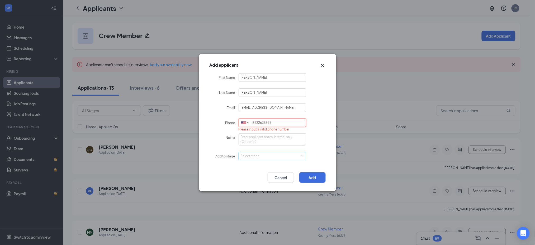
type input "8322635835"
click at [251, 159] on div "Select stage" at bounding box center [273, 156] width 64 height 8
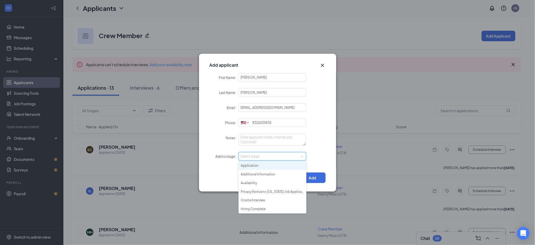
click at [255, 167] on li "Application" at bounding box center [273, 165] width 68 height 9
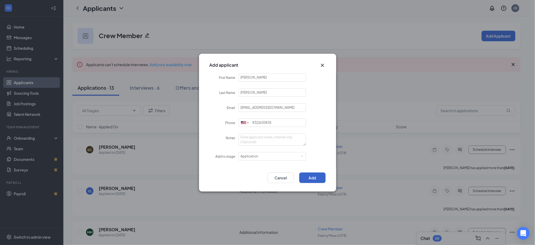
click at [317, 177] on button "Add" at bounding box center [312, 177] width 26 height 11
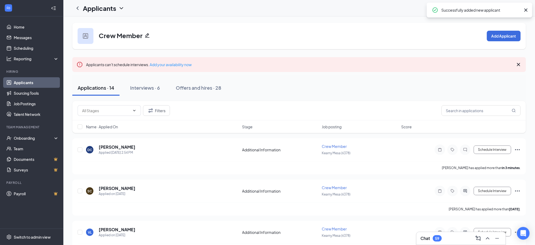
click at [499, 41] on div "Crew Member Add Applicant" at bounding box center [299, 36] width 454 height 26
click at [500, 37] on button "Add Applicant" at bounding box center [504, 36] width 34 height 11
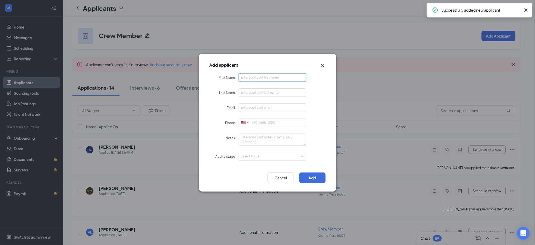
click at [261, 79] on input "First Name" at bounding box center [273, 77] width 68 height 8
paste input "Joshua"
type input "Joshua"
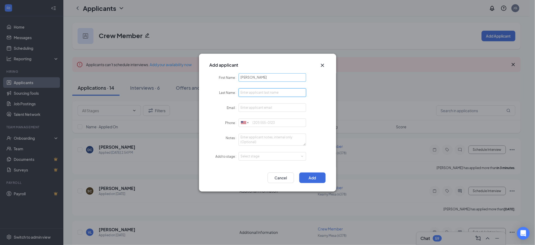
paste input "DeForest"
type input "DeForest"
paste input "joshdeforest98@gmail.com"
type input "joshdeforest98@gmail.com"
paste input "6617145401"
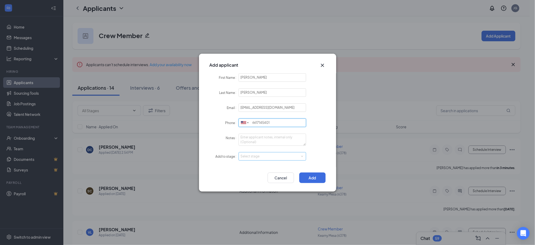
click at [247, 158] on div "Select stage" at bounding box center [271, 155] width 61 height 5
type input "6617145401"
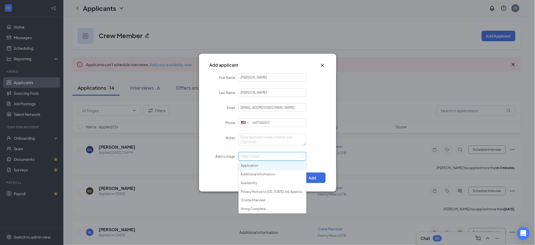
click at [253, 165] on li "Application" at bounding box center [273, 165] width 68 height 9
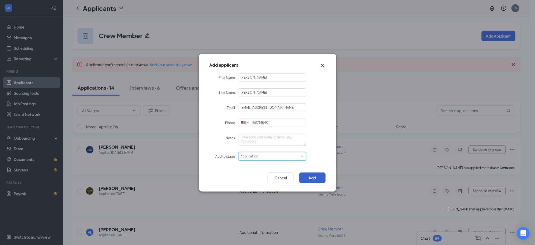
click at [310, 177] on button "Add" at bounding box center [312, 177] width 26 height 11
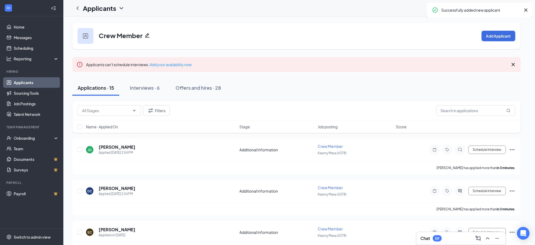
click at [504, 37] on body "Home Messages Scheduling Reporting Hiring Applicants Sourcing Tools Job Posting…" at bounding box center [265, 122] width 530 height 245
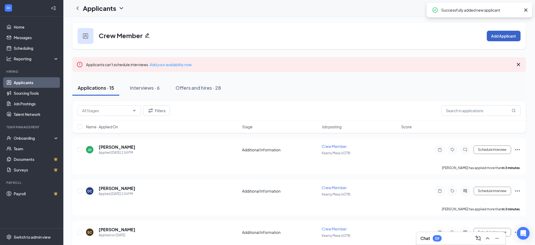
click at [494, 37] on button "Add Applicant" at bounding box center [504, 36] width 34 height 11
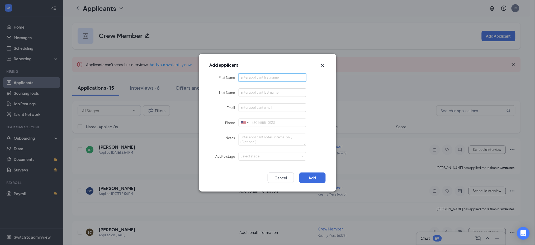
click at [266, 78] on input "First Name" at bounding box center [273, 77] width 68 height 8
paste input "Raelynn"
type input "Raelynn"
paste input "Jones"
type input "Jones"
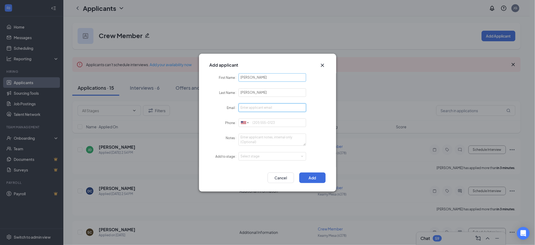
paste input "raetami14@gmail.com"
type input "raetami14@gmail.com"
paste input "6193065468"
click at [265, 154] on div "Select stage" at bounding box center [271, 155] width 61 height 5
type input "6193065468"
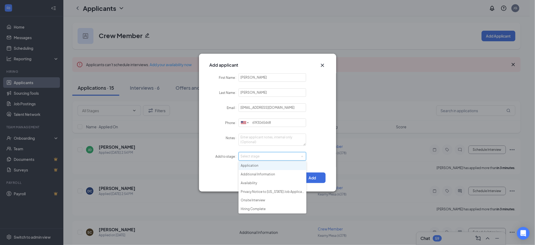
click at [263, 167] on li "Application" at bounding box center [273, 165] width 68 height 9
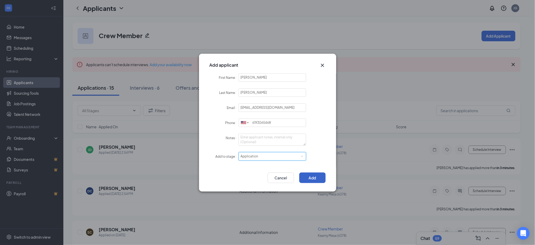
click at [309, 175] on button "Add" at bounding box center [312, 177] width 26 height 11
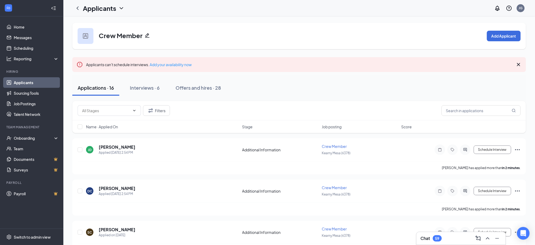
drag, startPoint x: 31, startPoint y: 81, endPoint x: 36, endPoint y: 79, distance: 4.9
click at [31, 81] on link "Applicants" at bounding box center [36, 82] width 45 height 11
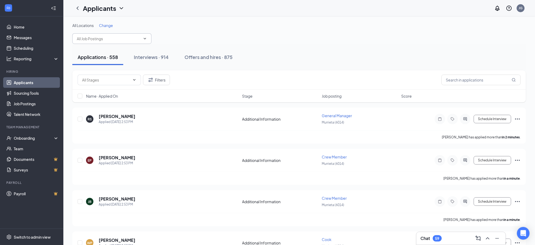
drag, startPoint x: 102, startPoint y: 37, endPoint x: 102, endPoint y: 41, distance: 4.2
click at [102, 37] on input "text" at bounding box center [109, 39] width 64 height 6
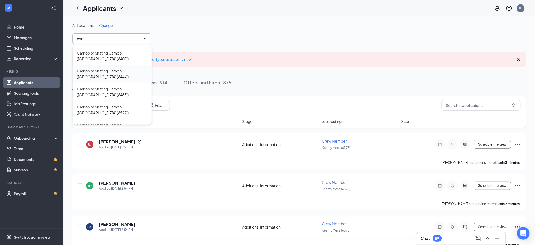
scroll to position [106, 0]
type input "carh"
click at [111, 91] on div "Carhop or Skating Carhop ([GEOGRAPHIC_DATA] (6390))" at bounding box center [112, 92] width 71 height 12
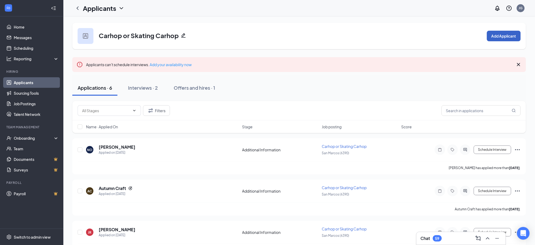
click at [511, 36] on button "Add Applicant" at bounding box center [504, 36] width 34 height 11
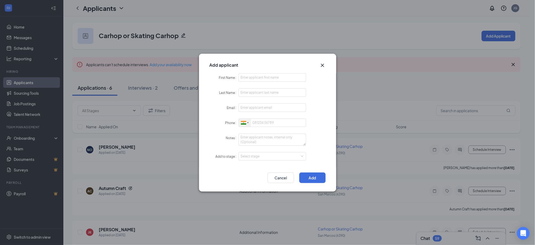
click at [243, 124] on div at bounding box center [243, 123] width 5 height 4
click at [267, 128] on li "[GEOGRAPHIC_DATA] + 1" at bounding box center [311, 132] width 145 height 11
click at [260, 75] on input "First Name" at bounding box center [273, 77] width 68 height 8
paste input "Dirgo"
type input "Dirgo"
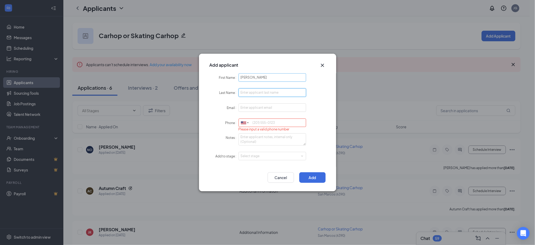
paste input "Tapia"
type input "Tapia"
paste input "tapiadiego646@gmail.com"
type input "tapiadiego646@gmail.com"
paste input "7602126051"
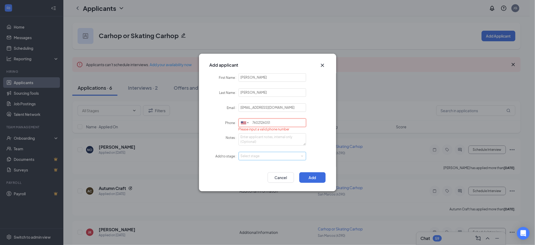
type input "7602126051"
click at [253, 152] on div "Select stage" at bounding box center [273, 156] width 64 height 8
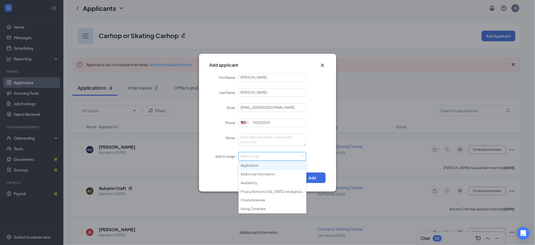
click at [252, 164] on li "Application" at bounding box center [273, 165] width 68 height 9
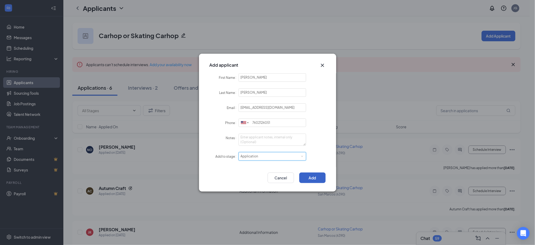
click at [312, 175] on button "Add" at bounding box center [312, 177] width 26 height 11
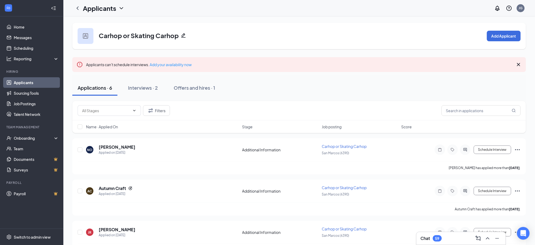
drag, startPoint x: 36, startPoint y: 82, endPoint x: 51, endPoint y: 74, distance: 16.8
click at [36, 82] on link "Applicants" at bounding box center [36, 82] width 45 height 11
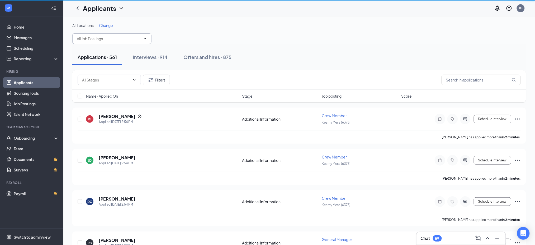
click at [100, 41] on input "text" at bounding box center [109, 39] width 64 height 6
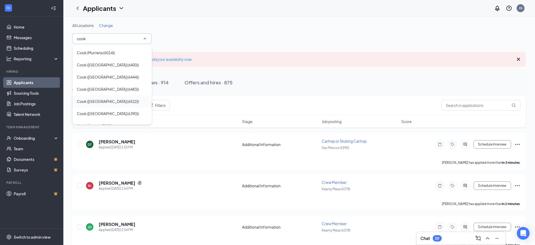
scroll to position [70, 0]
type input "cook"
click at [124, 79] on div "Cook ([GEOGRAPHIC_DATA] (6390))" at bounding box center [112, 78] width 71 height 6
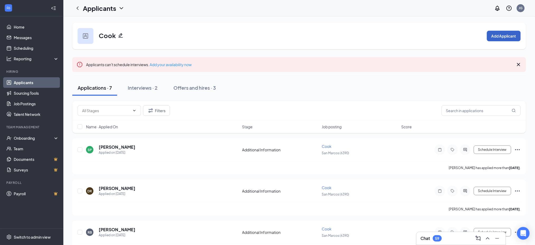
click at [501, 39] on button "Add Applicant" at bounding box center [504, 36] width 34 height 11
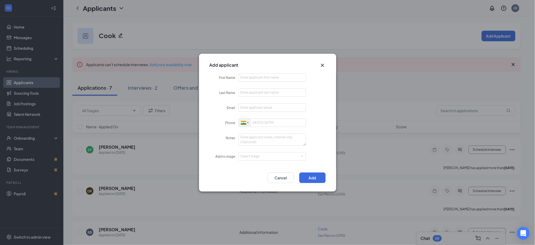
click at [242, 124] on div at bounding box center [243, 123] width 5 height 4
click at [265, 130] on span "[GEOGRAPHIC_DATA]" at bounding box center [265, 132] width 34 height 4
click at [264, 78] on input "First Name" at bounding box center [273, 77] width 68 height 8
paste input "Adrian"
type input "Adrian"
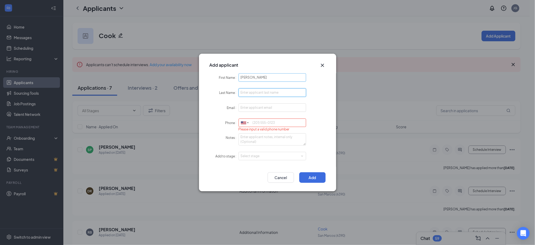
paste input "Oquendo"
type input "Oquendo"
paste input "adrianoquendo120@gmail.com"
type input "adrianoquendo120@gmail.com"
paste input "7605867633"
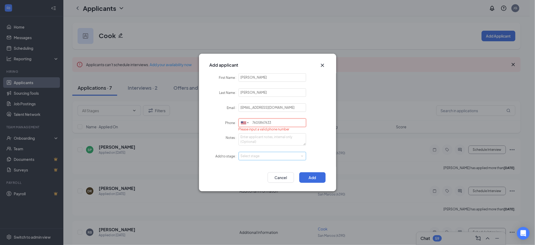
click at [258, 157] on div "Select stage" at bounding box center [271, 155] width 61 height 5
type input "7605867633"
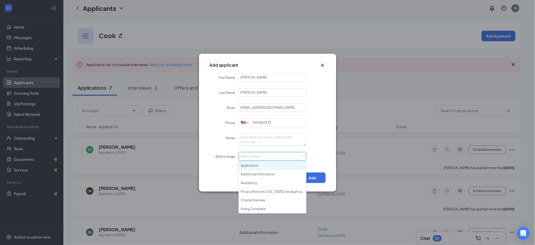
click at [275, 164] on li "Application" at bounding box center [273, 165] width 68 height 9
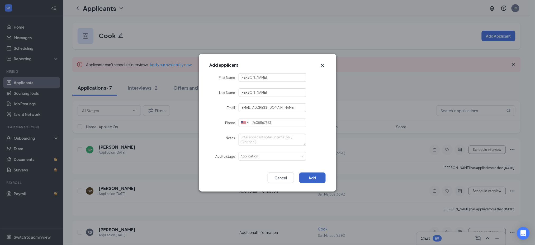
click at [311, 175] on button "Add" at bounding box center [312, 177] width 26 height 11
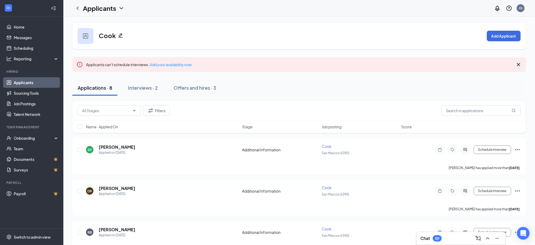
click at [32, 80] on link "Applicants" at bounding box center [36, 82] width 45 height 11
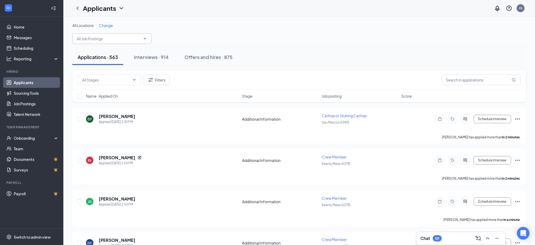
click at [102, 40] on input "text" at bounding box center [109, 39] width 64 height 6
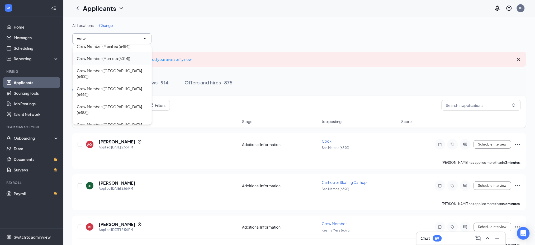
scroll to position [70, 0]
type input "crew"
click at [126, 104] on div "Crew Member ([GEOGRAPHIC_DATA] (6390))" at bounding box center [112, 110] width 71 height 12
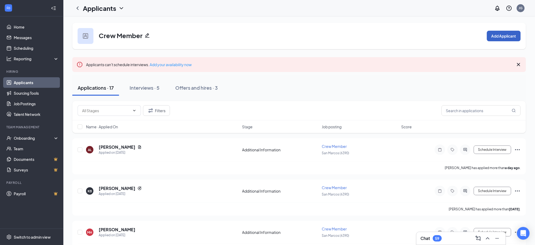
click at [501, 41] on button "Add Applicant" at bounding box center [504, 36] width 34 height 11
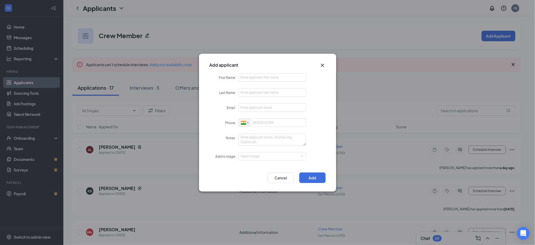
drag, startPoint x: 245, startPoint y: 123, endPoint x: 241, endPoint y: 136, distance: 14.1
click at [244, 123] on div at bounding box center [243, 123] width 5 height 4
click at [265, 130] on span "[GEOGRAPHIC_DATA]" at bounding box center [265, 132] width 34 height 4
click at [260, 79] on input "First Name" at bounding box center [273, 77] width 68 height 8
paste input "MILENA"
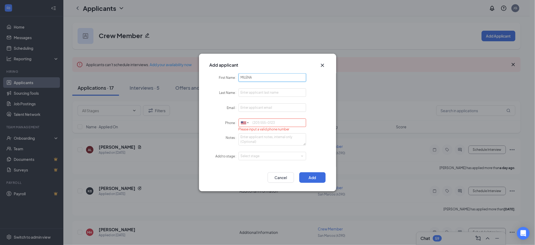
type input "MILENA"
paste input "MCCONNELL"
type input "MCCONNELL"
paste input "milena.md.mcconnell@gmail.com"
type input "milena.md.mcconnell@gmail.com"
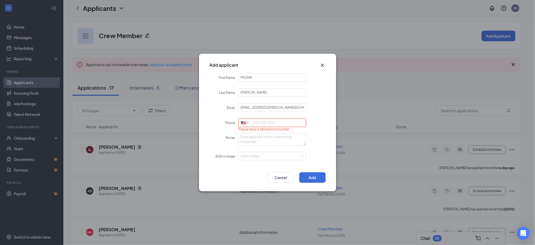
paste input "7605333577"
click at [251, 156] on div "Select stage" at bounding box center [271, 155] width 61 height 5
type input "7605333577"
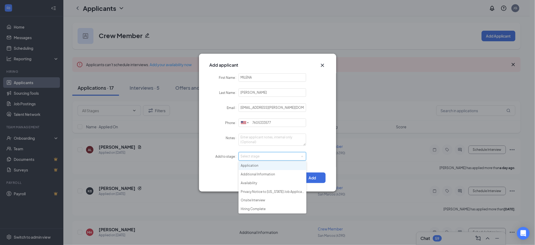
click at [256, 165] on li "Application" at bounding box center [273, 165] width 68 height 9
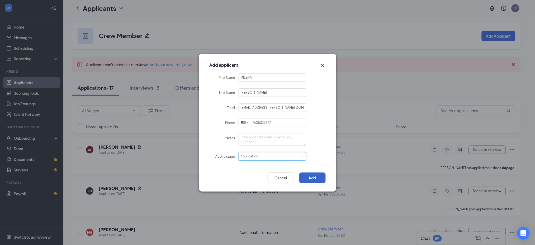
drag, startPoint x: 309, startPoint y: 175, endPoint x: 313, endPoint y: 175, distance: 3.7
click at [310, 175] on button "Add" at bounding box center [312, 177] width 26 height 11
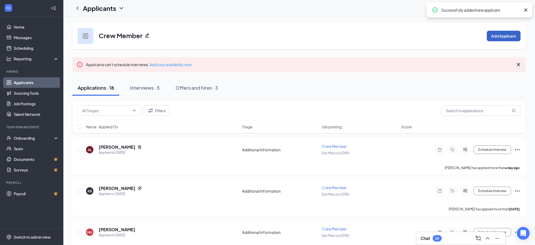
click at [493, 32] on button "Add Applicant" at bounding box center [504, 36] width 34 height 11
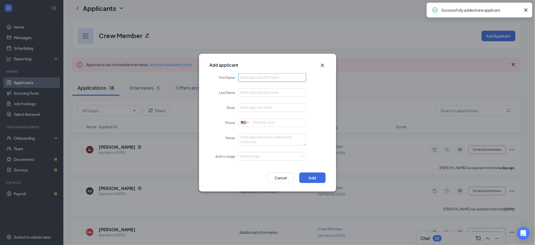
click at [275, 82] on input "First Name" at bounding box center [273, 77] width 68 height 8
paste input "Amani"
type input "Amani"
paste input "Lopez"
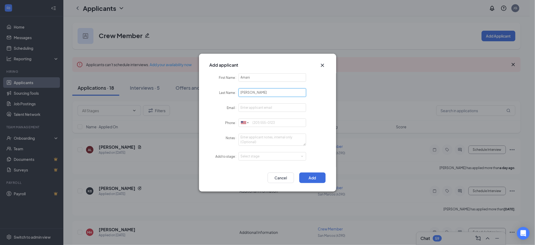
type input "Lopez"
paste input "amanilopez07@gmail.com"
type input "amanilopez07@gmail.com"
paste input "9515413424"
type input "9515413424"
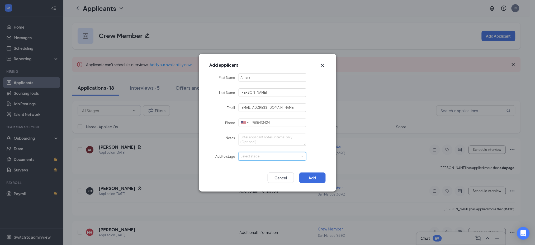
click at [251, 159] on div "Select stage" at bounding box center [273, 156] width 64 height 8
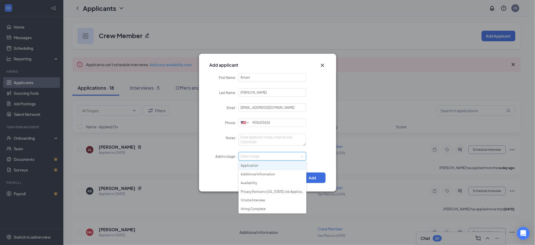
drag, startPoint x: 256, startPoint y: 168, endPoint x: 281, endPoint y: 169, distance: 24.6
click at [256, 168] on li "Application" at bounding box center [273, 165] width 68 height 9
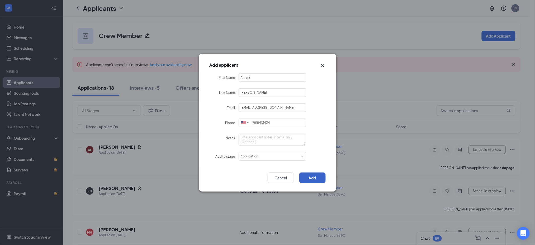
click at [306, 176] on button "Add" at bounding box center [312, 177] width 26 height 11
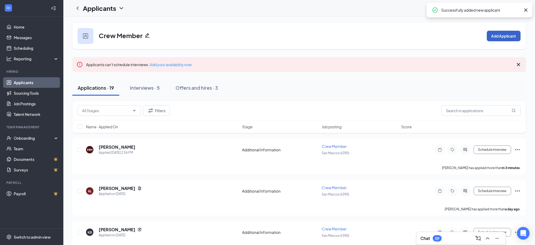
click at [502, 35] on button "Add Applicant" at bounding box center [504, 36] width 34 height 11
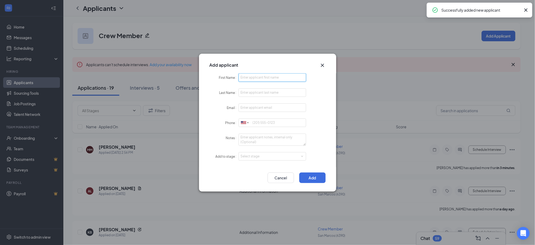
click at [274, 80] on input "First Name" at bounding box center [273, 77] width 68 height 8
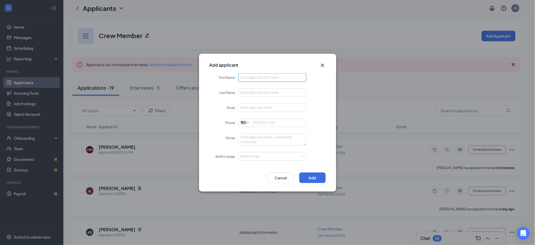
paste input "Abby"
type input "Abby"
paste input "Garcia"
type input "Garcia"
paste input "garciaaby910@gmail.com"
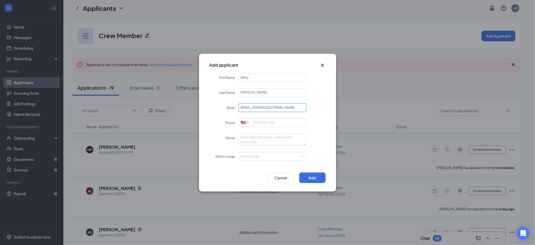
type input "garciaaby910@gmail.com"
paste input "7605161175"
click at [259, 157] on div "Select stage" at bounding box center [271, 155] width 61 height 5
type input "7605161175"
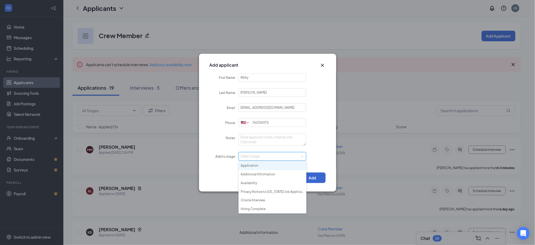
drag, startPoint x: 260, startPoint y: 165, endPoint x: 303, endPoint y: 172, distance: 43.1
click at [261, 165] on li "Application" at bounding box center [273, 165] width 68 height 9
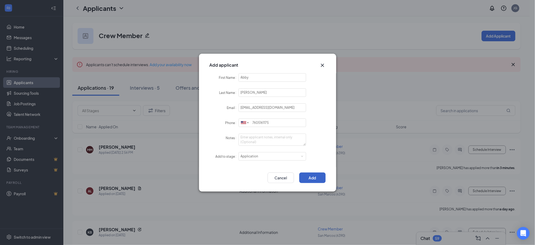
click at [321, 179] on button "Add" at bounding box center [312, 177] width 26 height 11
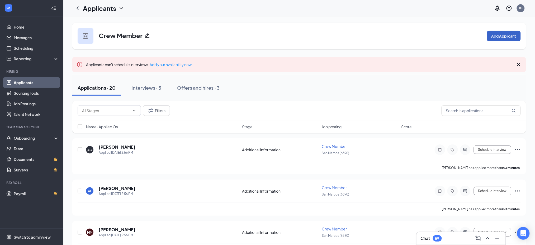
click at [509, 35] on button "Add Applicant" at bounding box center [504, 36] width 34 height 11
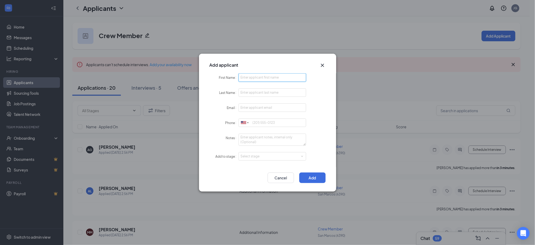
click at [260, 78] on input "First Name" at bounding box center [273, 77] width 68 height 8
paste input "Nathan"
type input "Nathan"
paste input "Weitz"
type input "Weitz"
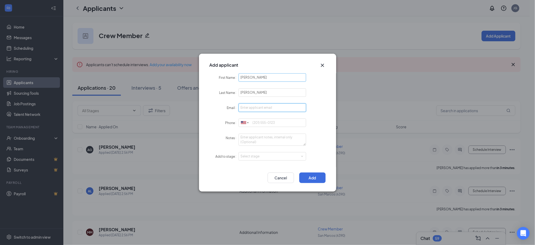
paste input "weitzn390@gmail.com"
type input "weitzn390@gmail.com"
paste input "7605768647"
click at [258, 158] on div "Select stage" at bounding box center [271, 155] width 61 height 5
type input "7605768647"
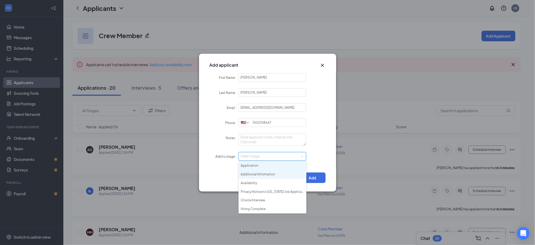
click at [259, 169] on ul "Application Additional Information Availability Privacy Notice to California Jo…" at bounding box center [273, 187] width 68 height 52
click at [310, 173] on button "Add" at bounding box center [312, 177] width 26 height 11
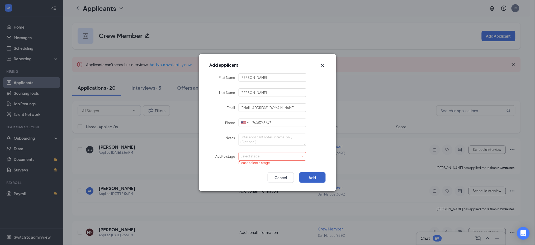
click at [266, 154] on div "Select stage" at bounding box center [271, 155] width 61 height 5
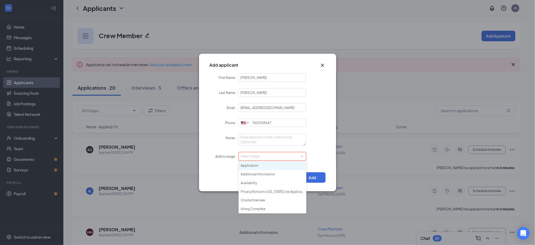
click at [261, 165] on li "Application" at bounding box center [273, 165] width 68 height 9
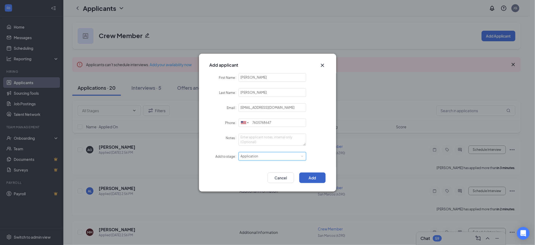
click at [312, 173] on button "Add" at bounding box center [312, 177] width 26 height 11
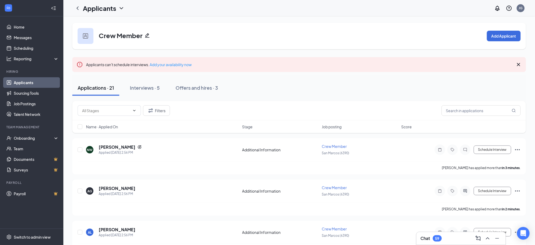
click at [25, 82] on link "Applicants" at bounding box center [36, 82] width 45 height 11
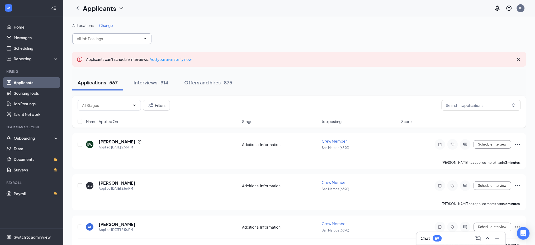
click at [124, 40] on input "text" at bounding box center [109, 39] width 64 height 6
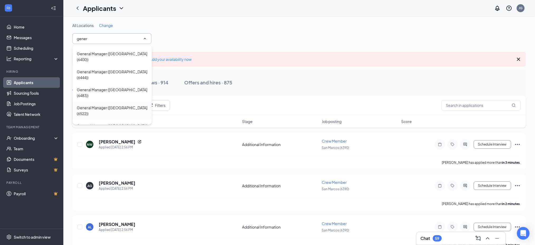
scroll to position [70, 0]
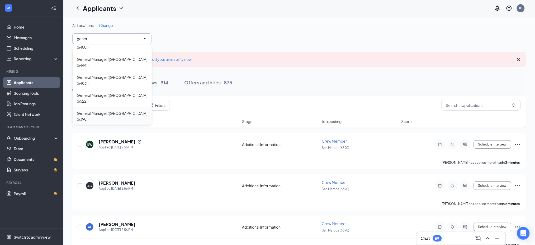
type input "gener"
click at [125, 107] on div "General Manager ([GEOGRAPHIC_DATA] (6390))" at bounding box center [112, 116] width 79 height 18
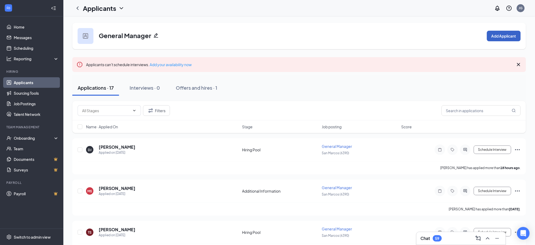
click at [493, 37] on button "Add Applicant" at bounding box center [504, 36] width 34 height 11
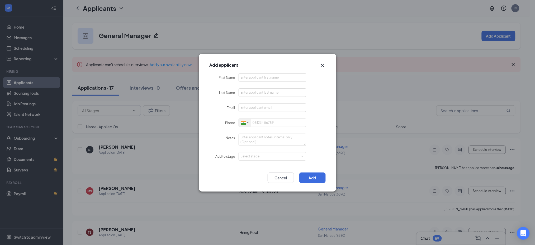
click at [246, 123] on div at bounding box center [243, 123] width 5 height 4
drag, startPoint x: 256, startPoint y: 130, endPoint x: 256, endPoint y: 123, distance: 7.4
click at [257, 130] on span "[GEOGRAPHIC_DATA]" at bounding box center [265, 132] width 34 height 4
click at [255, 76] on input "First Name" at bounding box center [273, 77] width 68 height 8
paste input "Molly"
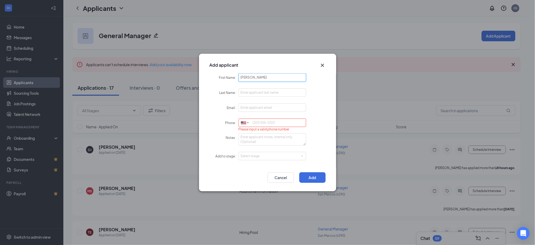
type input "Molly"
paste input "7605048767"
click at [255, 156] on div "Select stage" at bounding box center [271, 155] width 61 height 5
type input "7605048767"
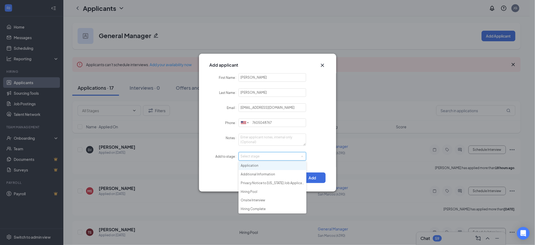
click at [256, 167] on li "Application" at bounding box center [273, 165] width 68 height 9
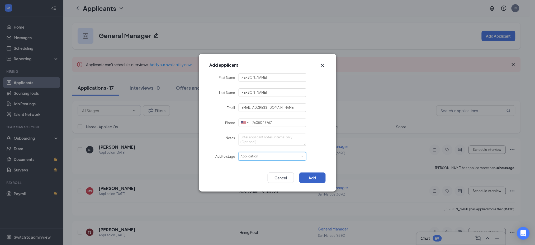
click at [316, 180] on button "Add" at bounding box center [312, 177] width 26 height 11
click at [322, 64] on icon "Cross" at bounding box center [323, 65] width 6 height 6
